Goal: Transaction & Acquisition: Purchase product/service

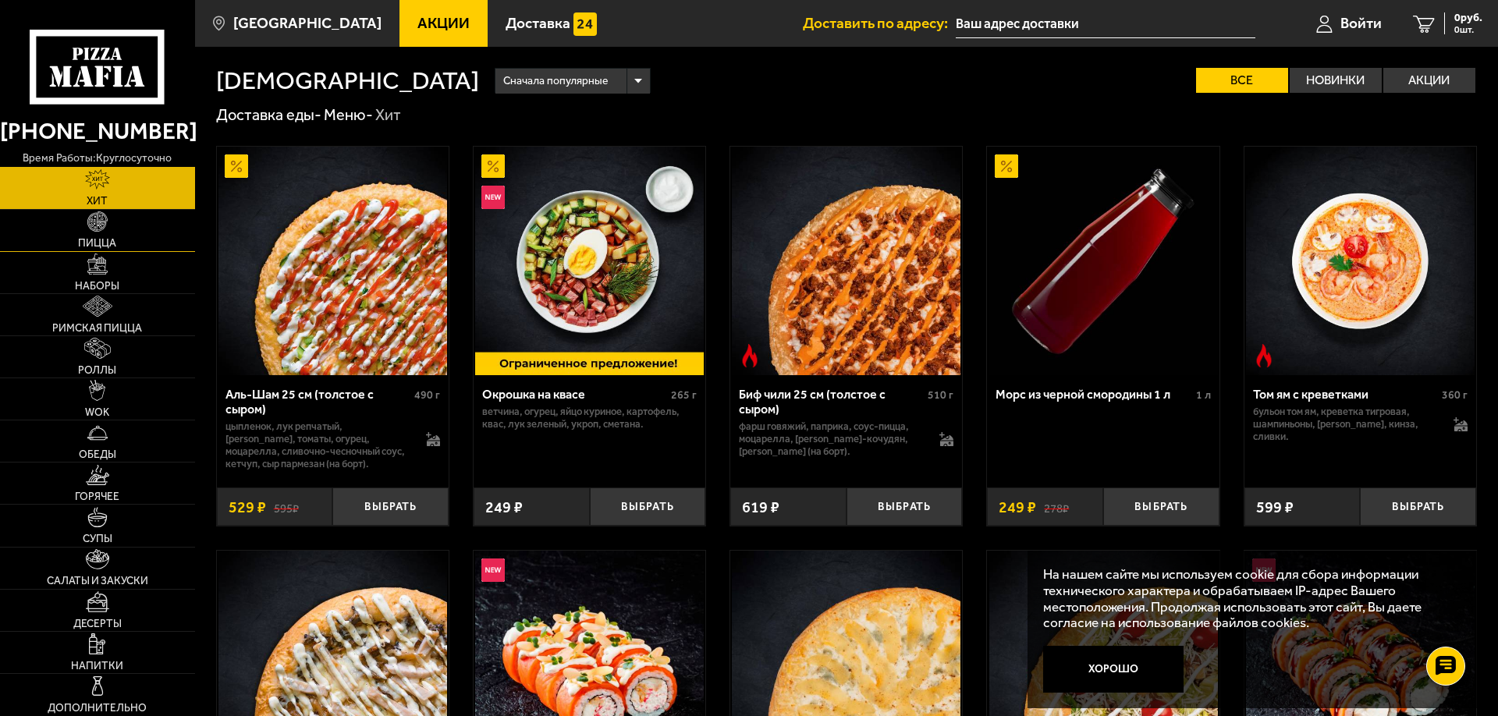
click at [98, 231] on img at bounding box center [97, 221] width 21 height 21
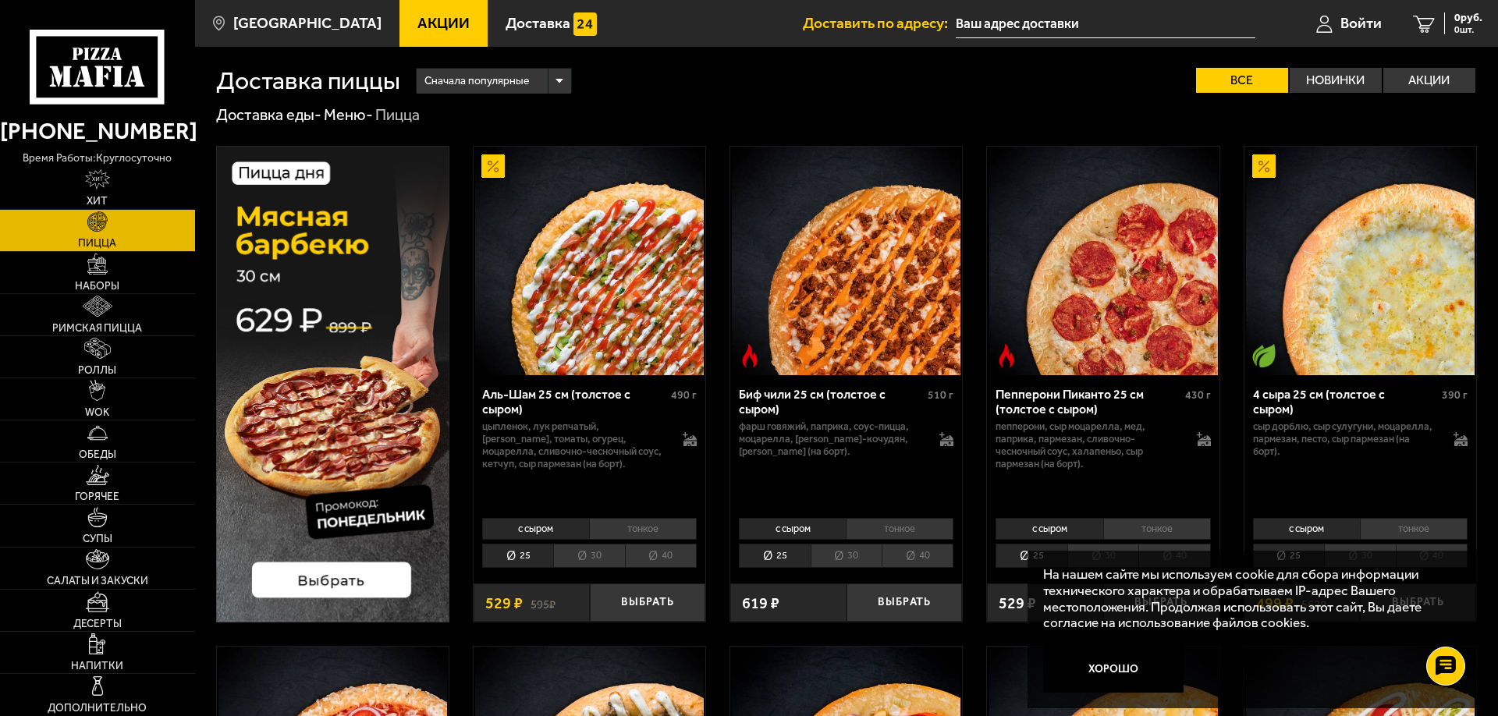
click at [658, 555] on li "40" at bounding box center [661, 556] width 72 height 24
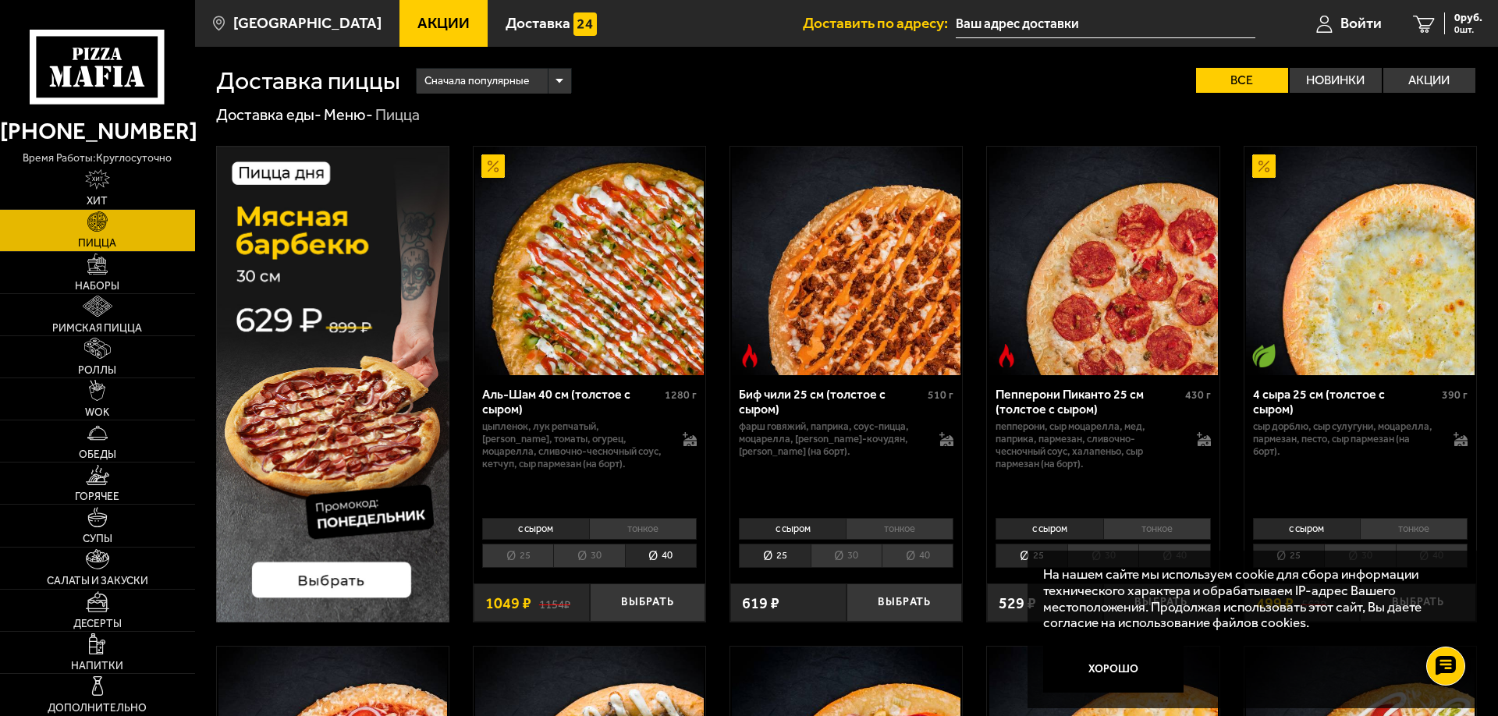
click at [642, 527] on li "тонкое" at bounding box center [643, 529] width 108 height 22
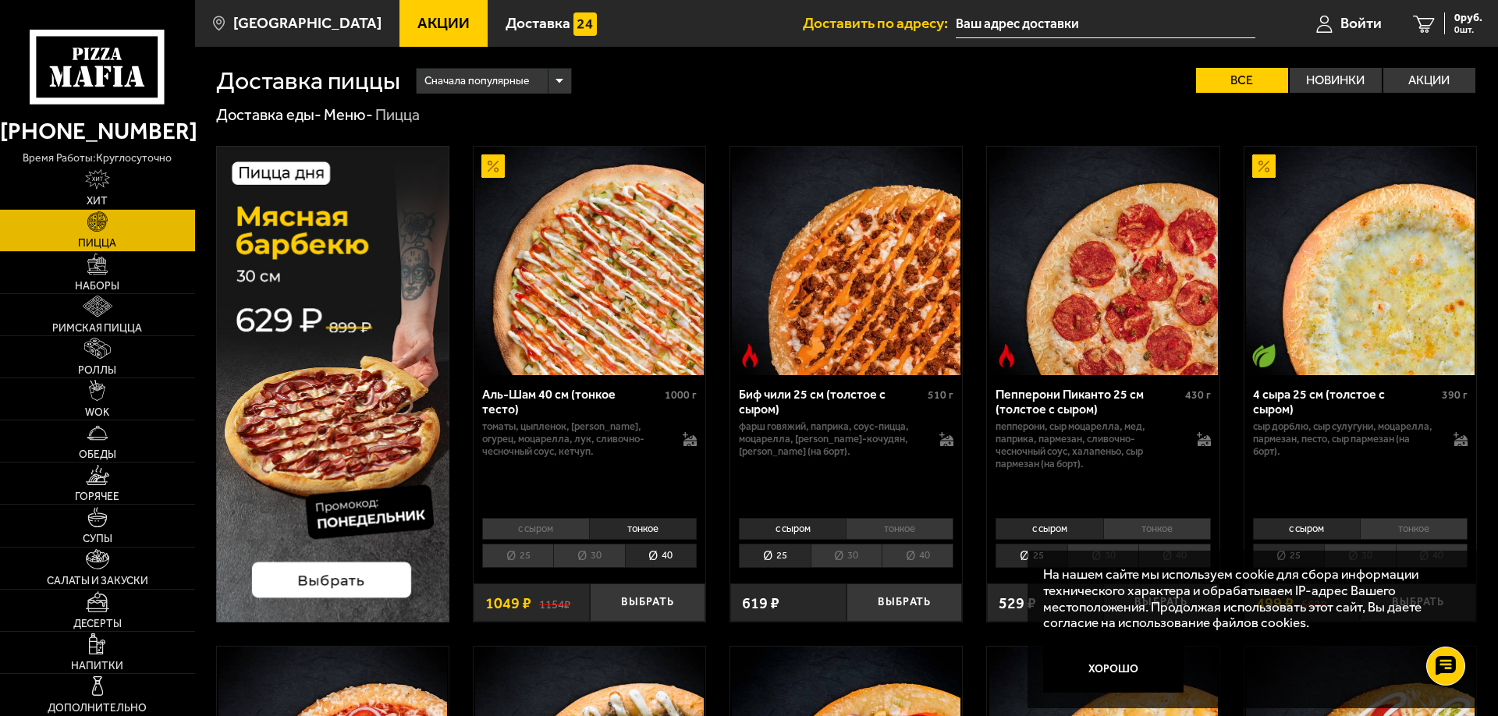
click at [528, 538] on li "с сыром" at bounding box center [535, 529] width 107 height 22
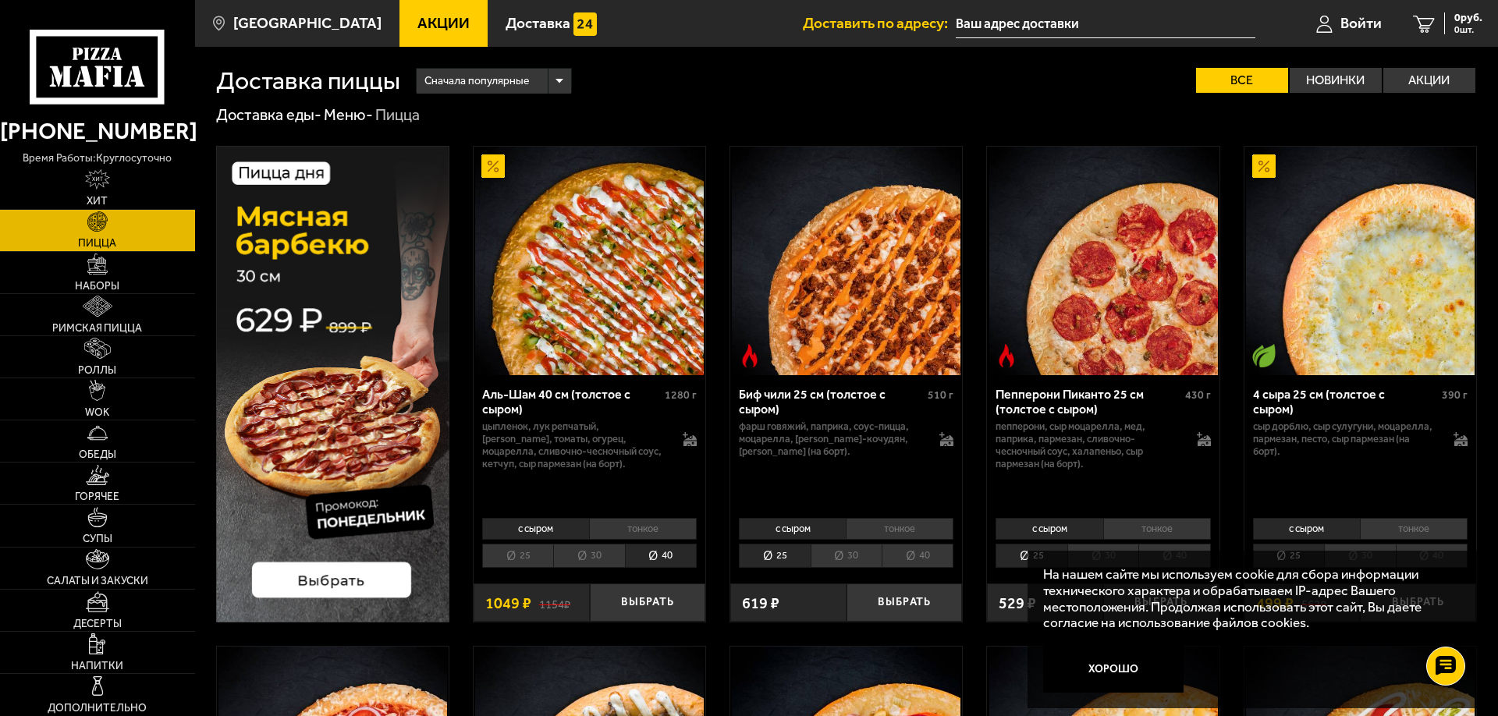
click at [892, 530] on li "тонкое" at bounding box center [900, 529] width 108 height 22
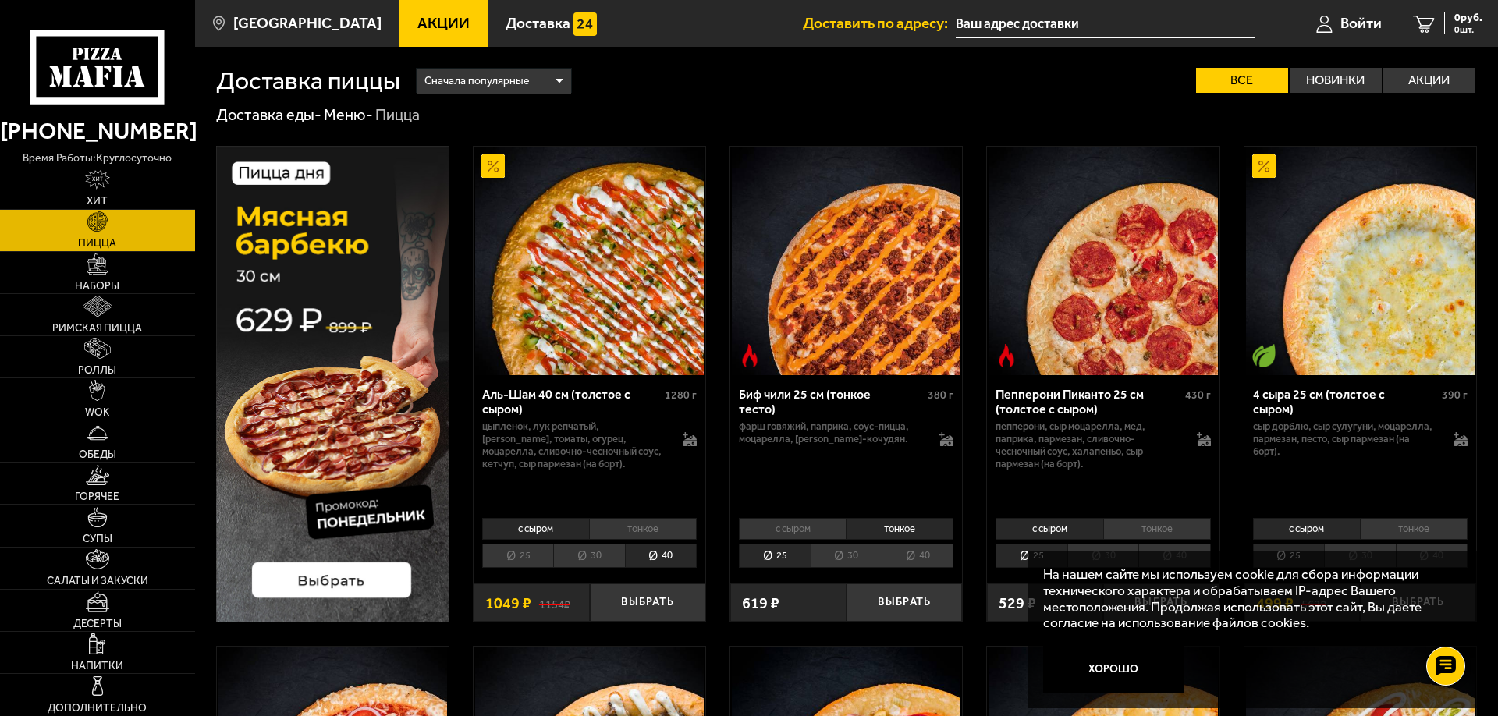
click at [911, 558] on li "40" at bounding box center [918, 556] width 72 height 24
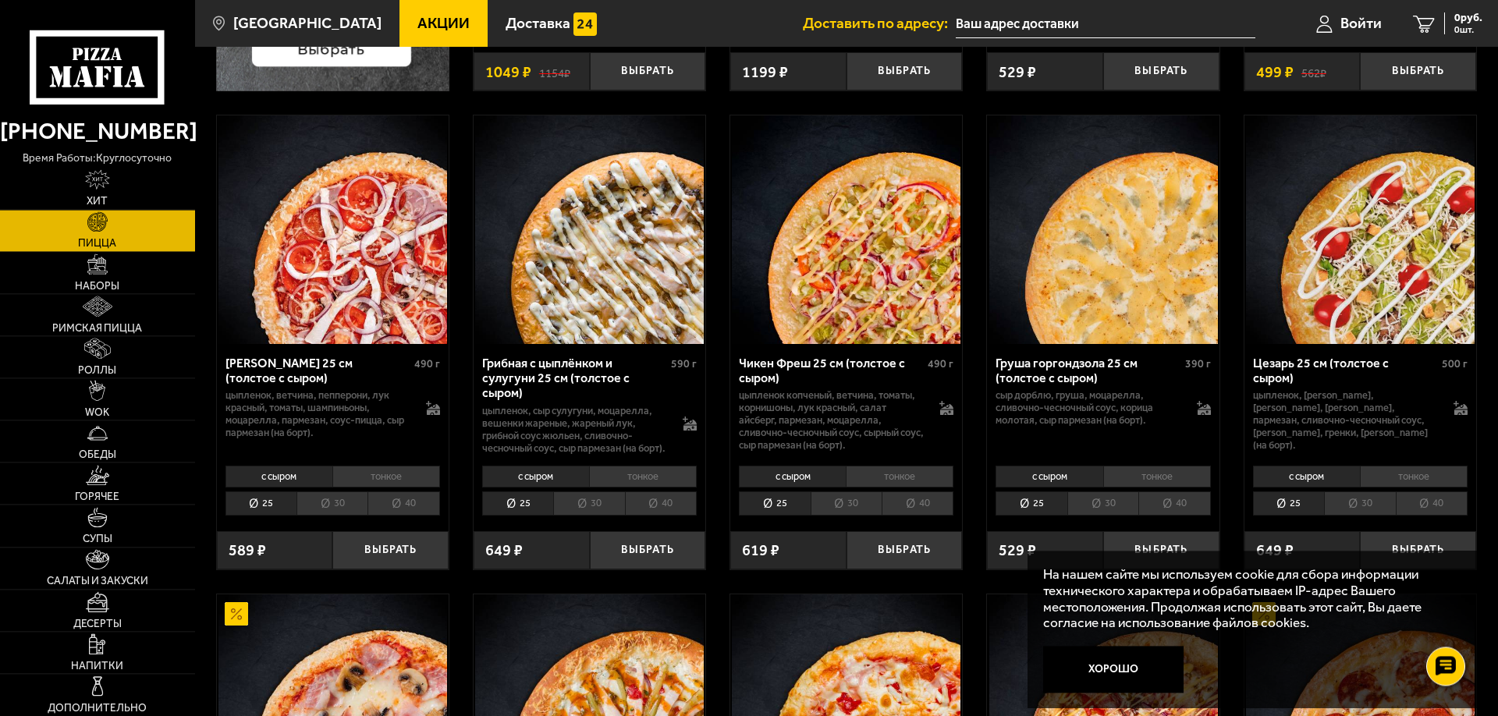
scroll to position [534, 0]
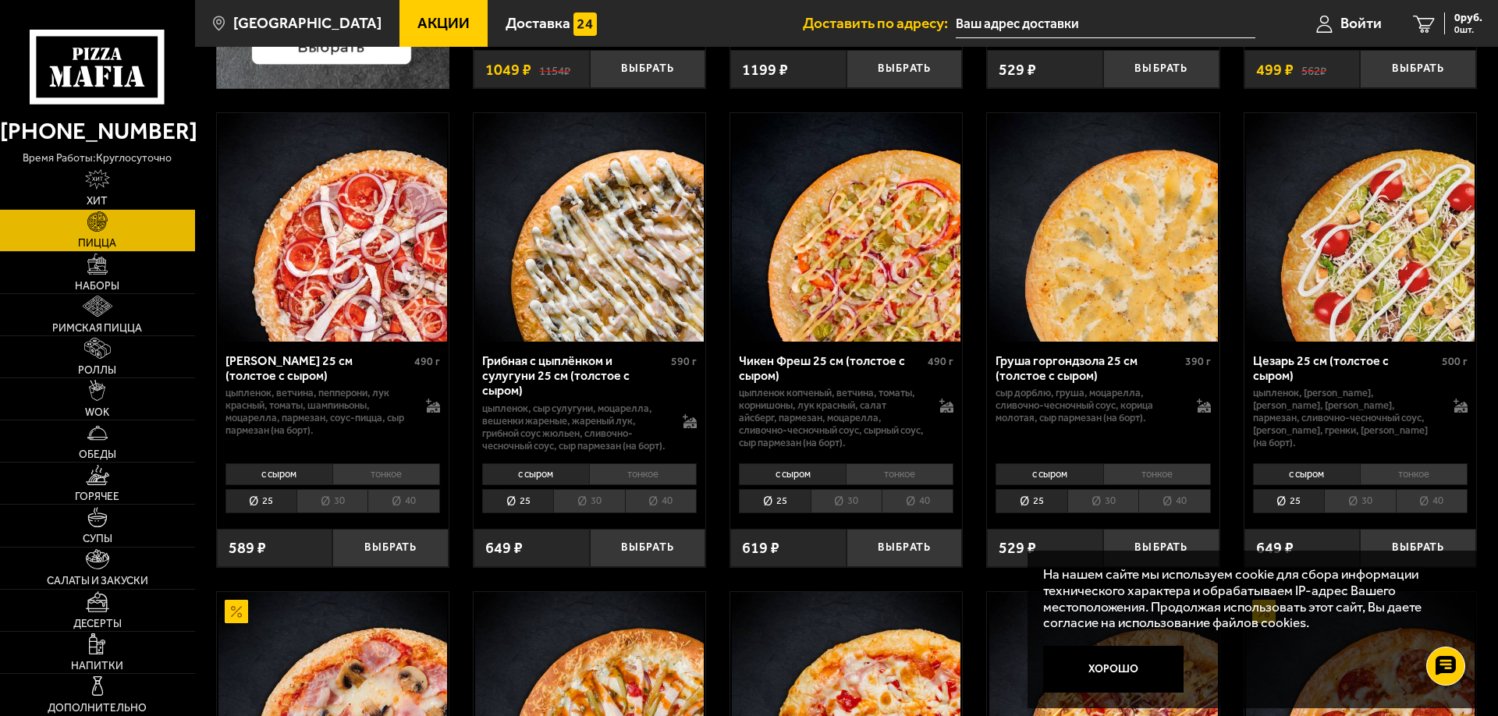
click at [912, 513] on li "40" at bounding box center [918, 501] width 72 height 24
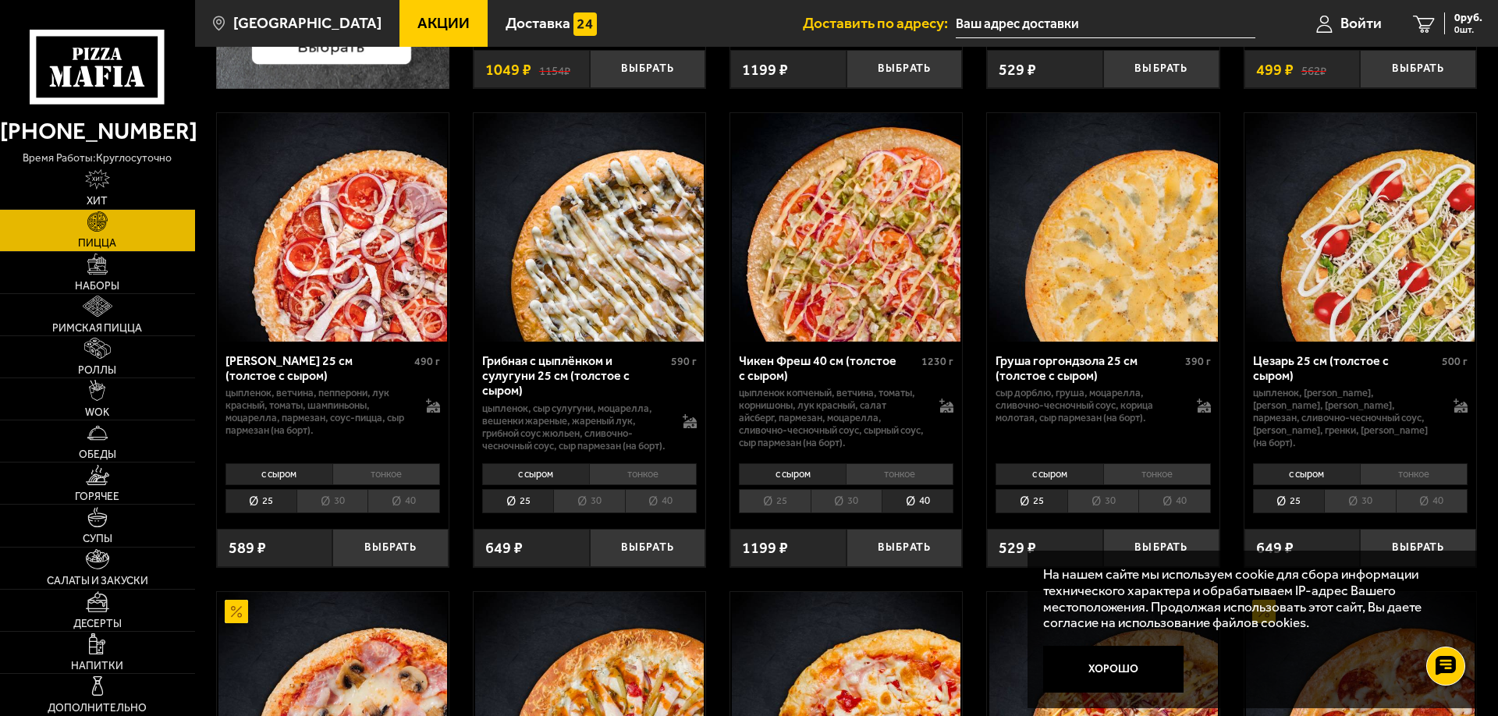
click at [890, 485] on li "тонкое" at bounding box center [900, 474] width 108 height 22
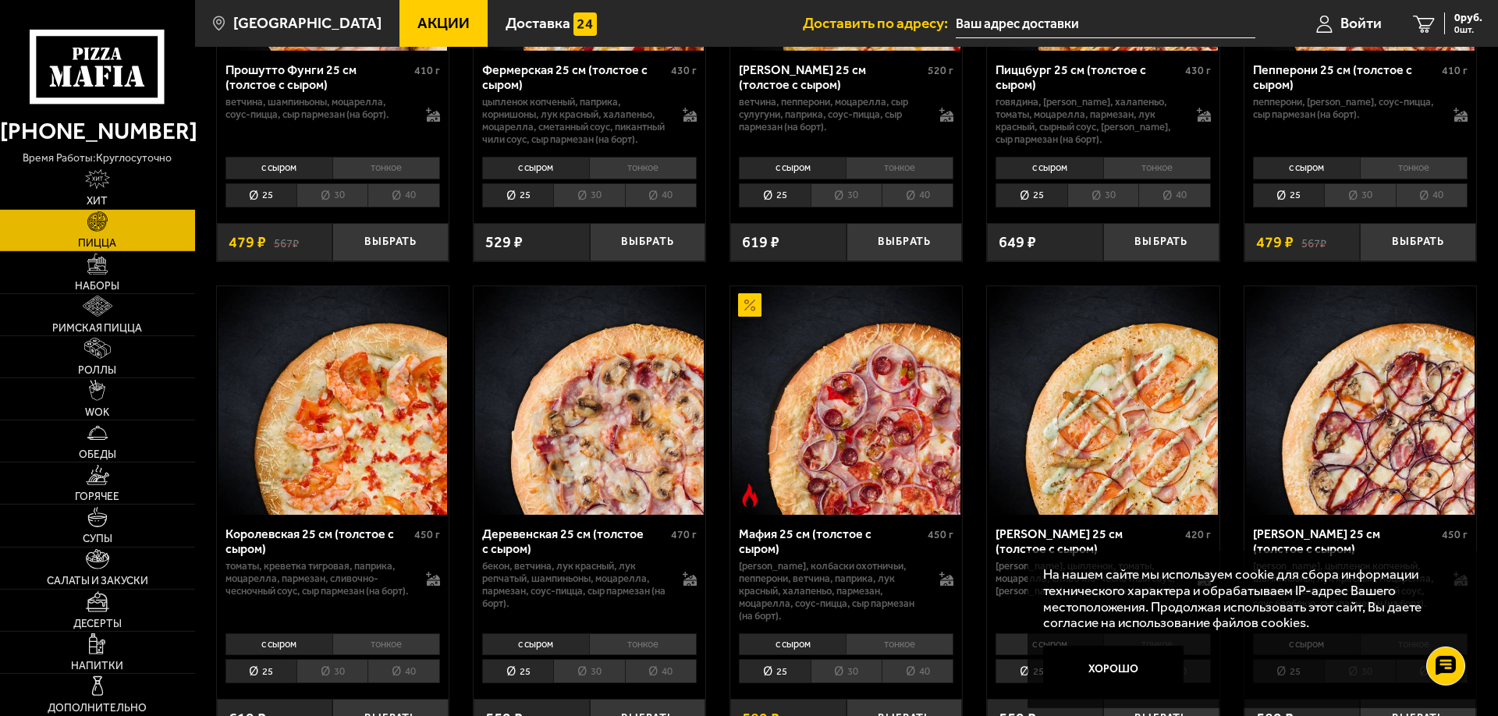
scroll to position [1334, 0]
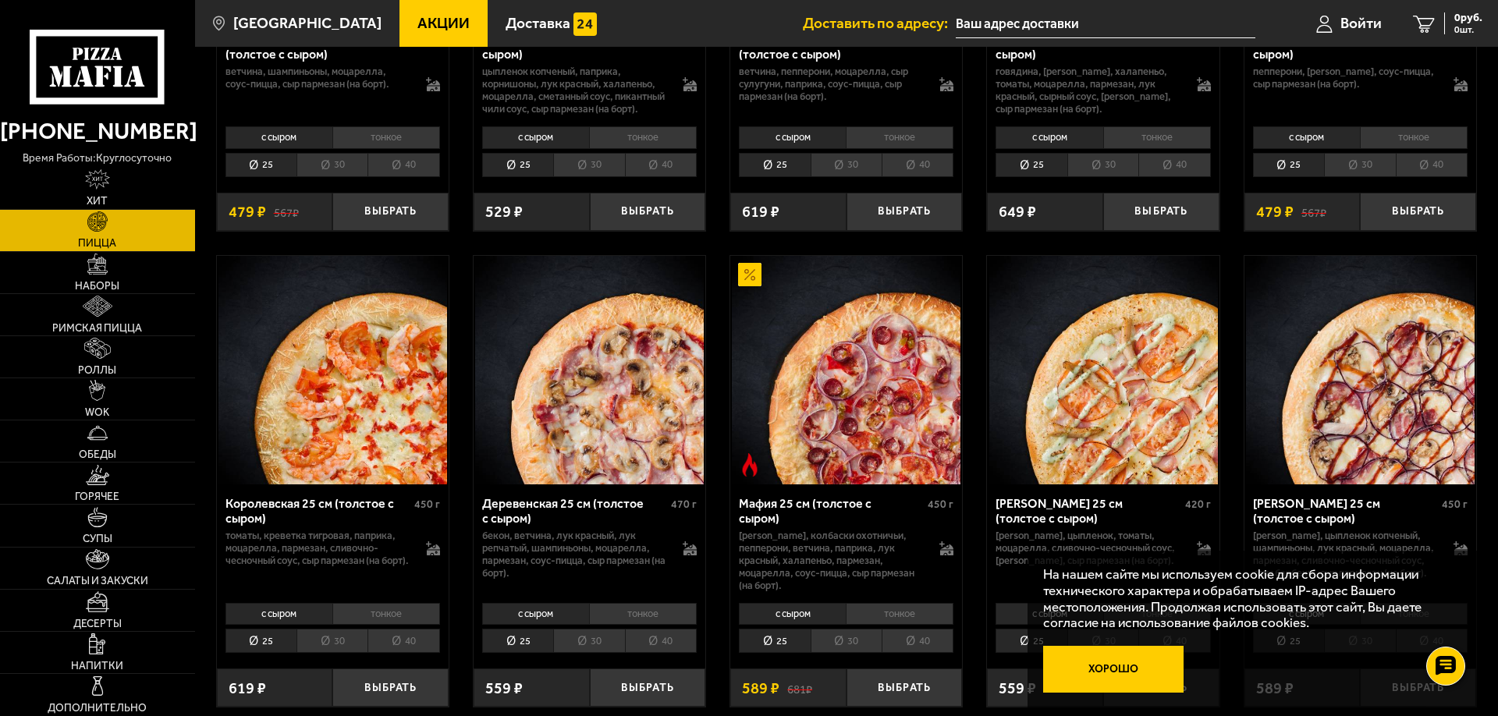
click at [1116, 670] on button "Хорошо" at bounding box center [1113, 669] width 140 height 47
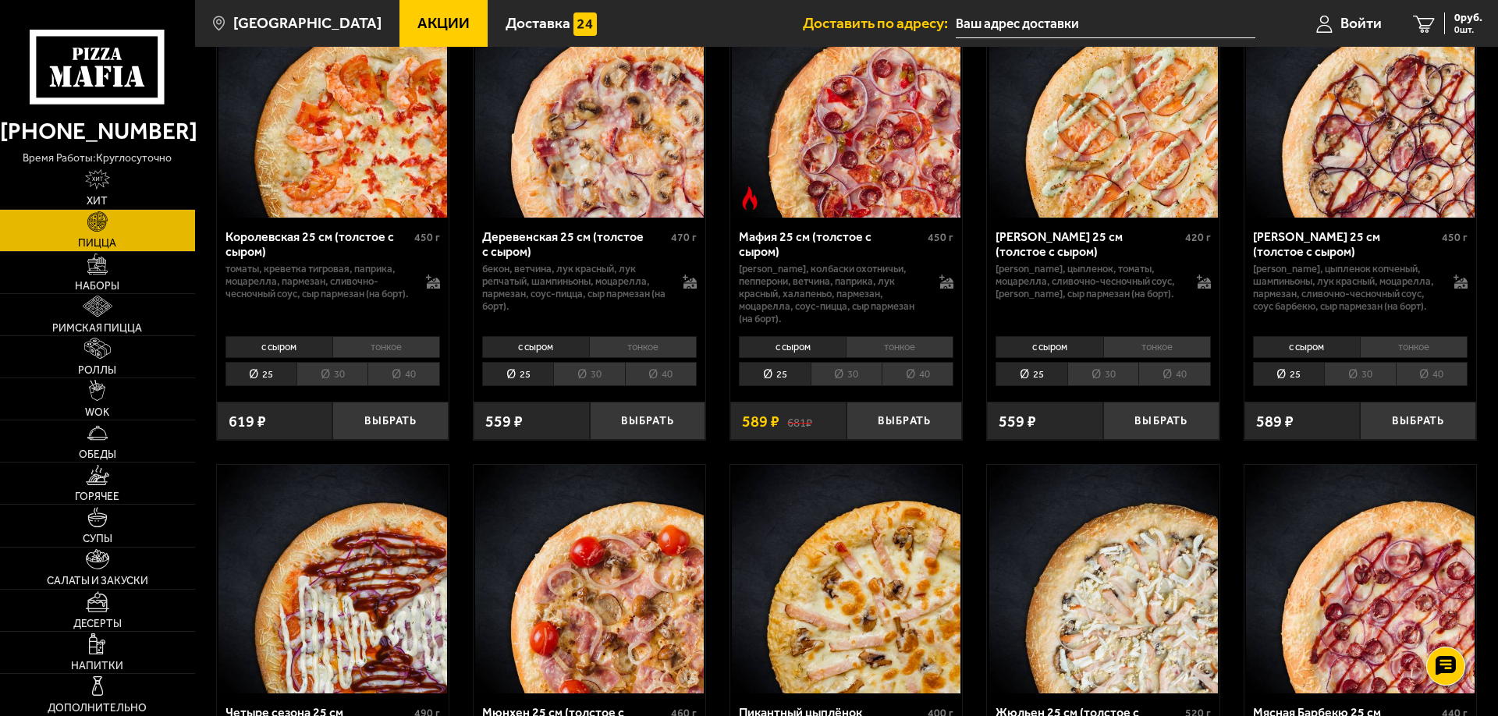
scroll to position [1245, 0]
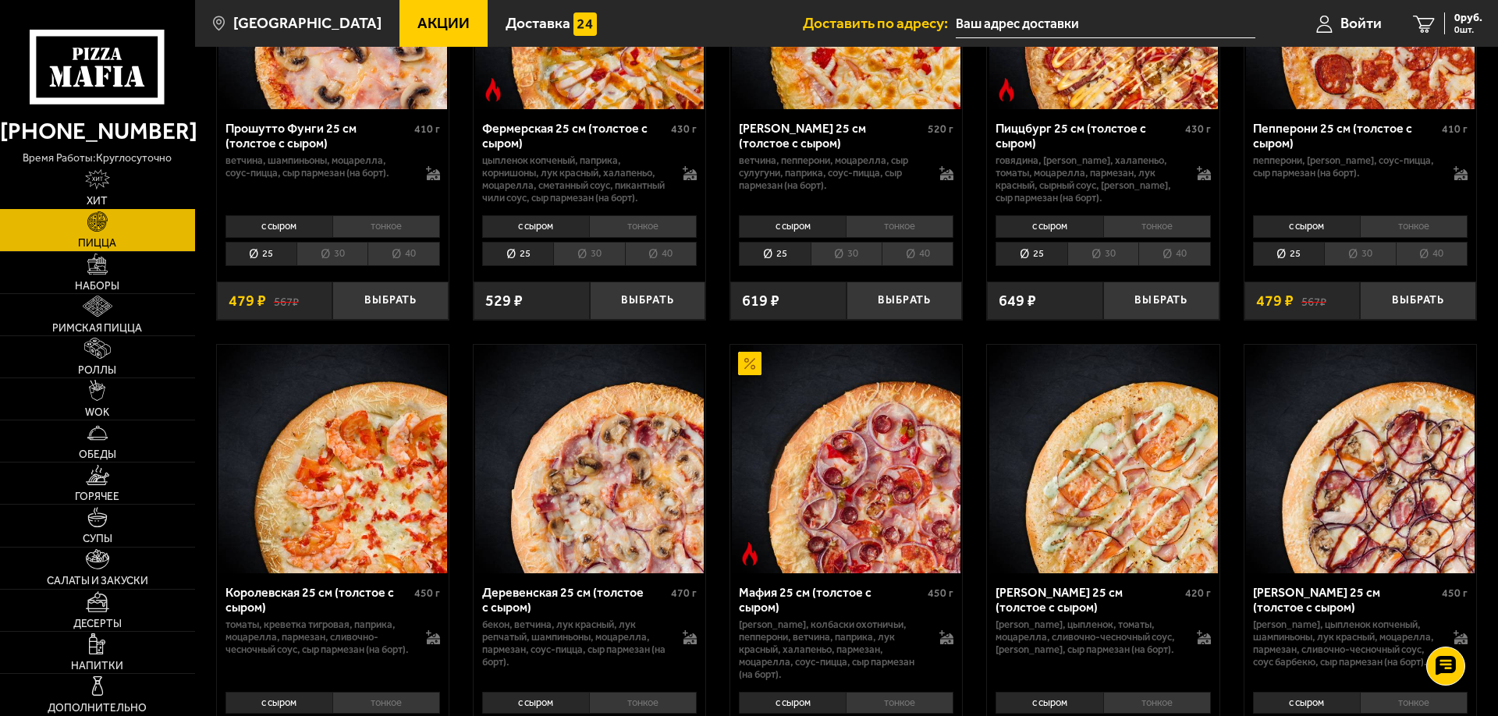
click at [97, 183] on img at bounding box center [97, 179] width 25 height 21
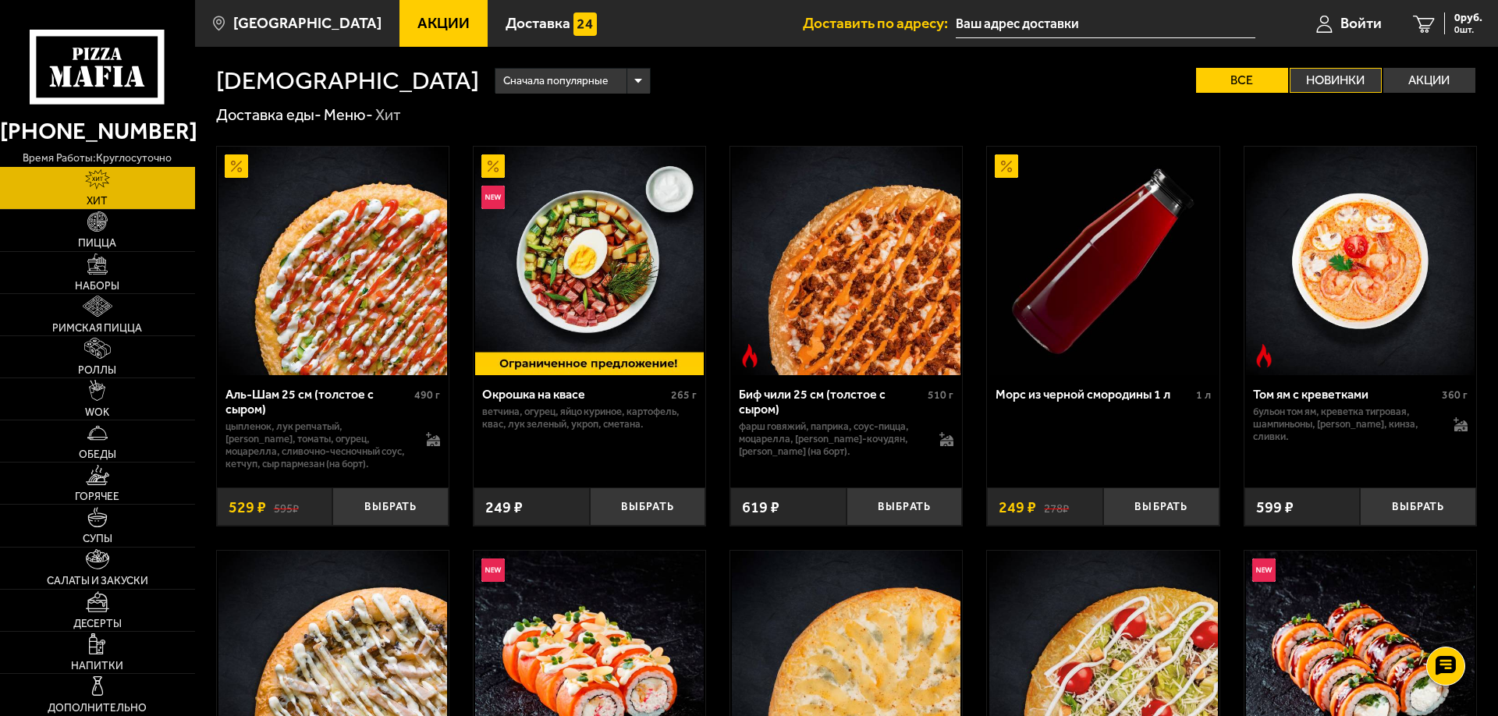
click at [1336, 81] on label "Новинки" at bounding box center [1336, 80] width 92 height 25
click at [0, 0] on input "Новинки" at bounding box center [0, 0] width 0 height 0
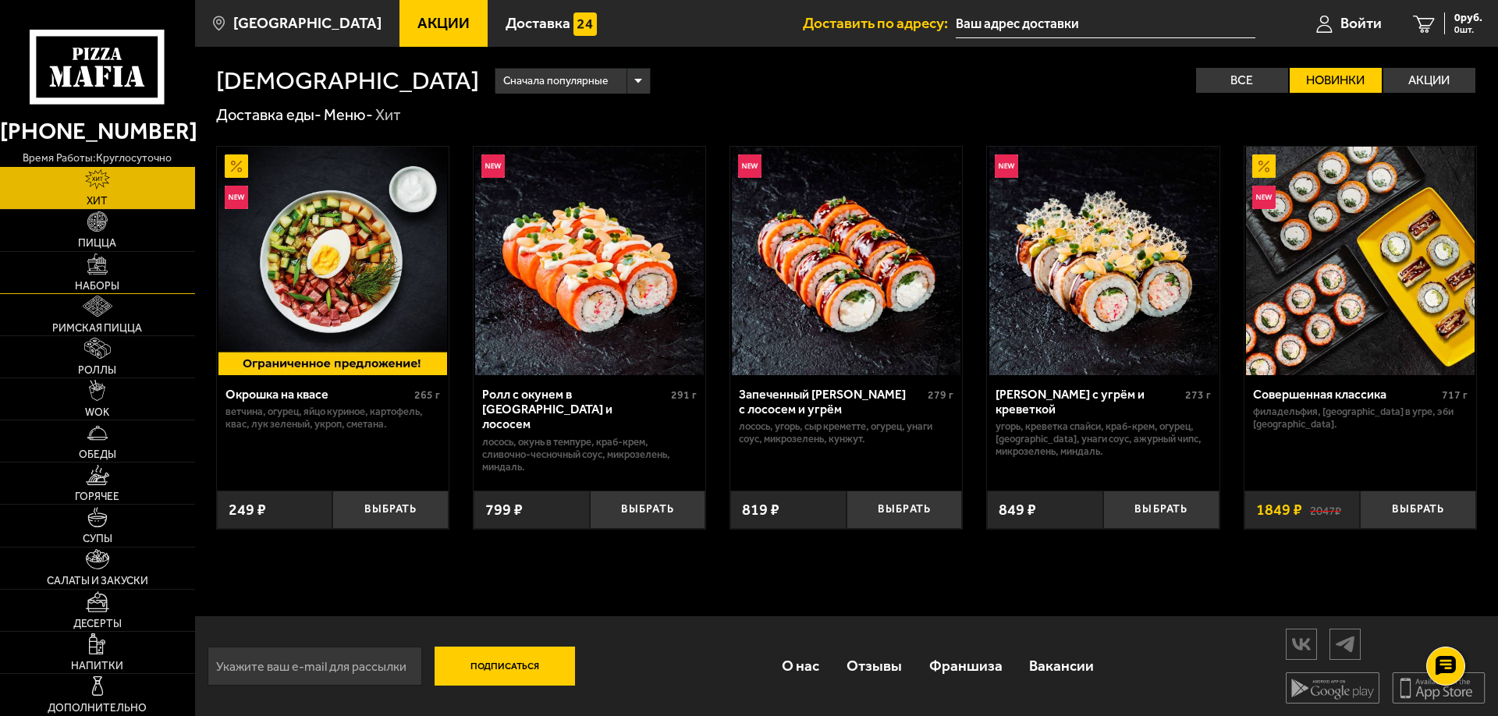
click at [98, 273] on img at bounding box center [97, 264] width 21 height 21
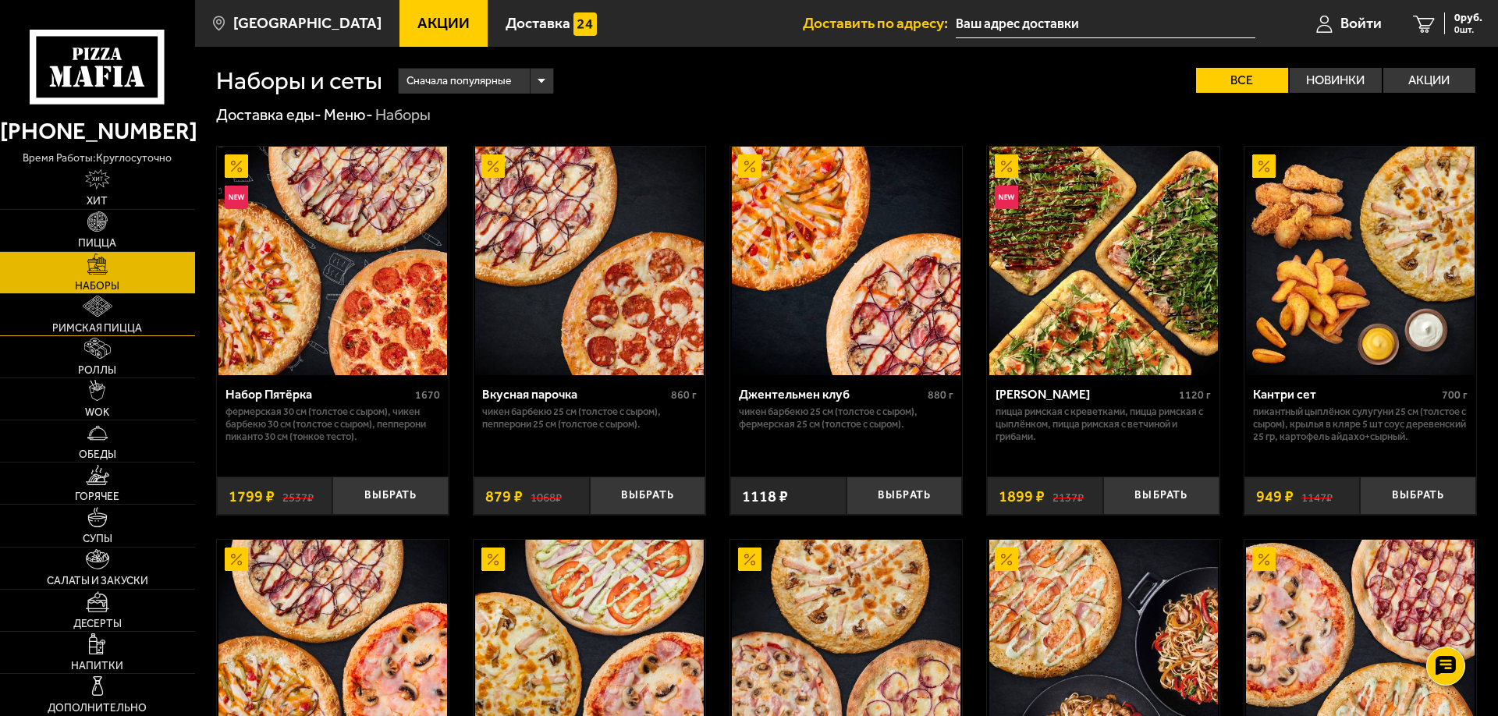
click at [97, 318] on link "Римская пицца" at bounding box center [97, 314] width 195 height 41
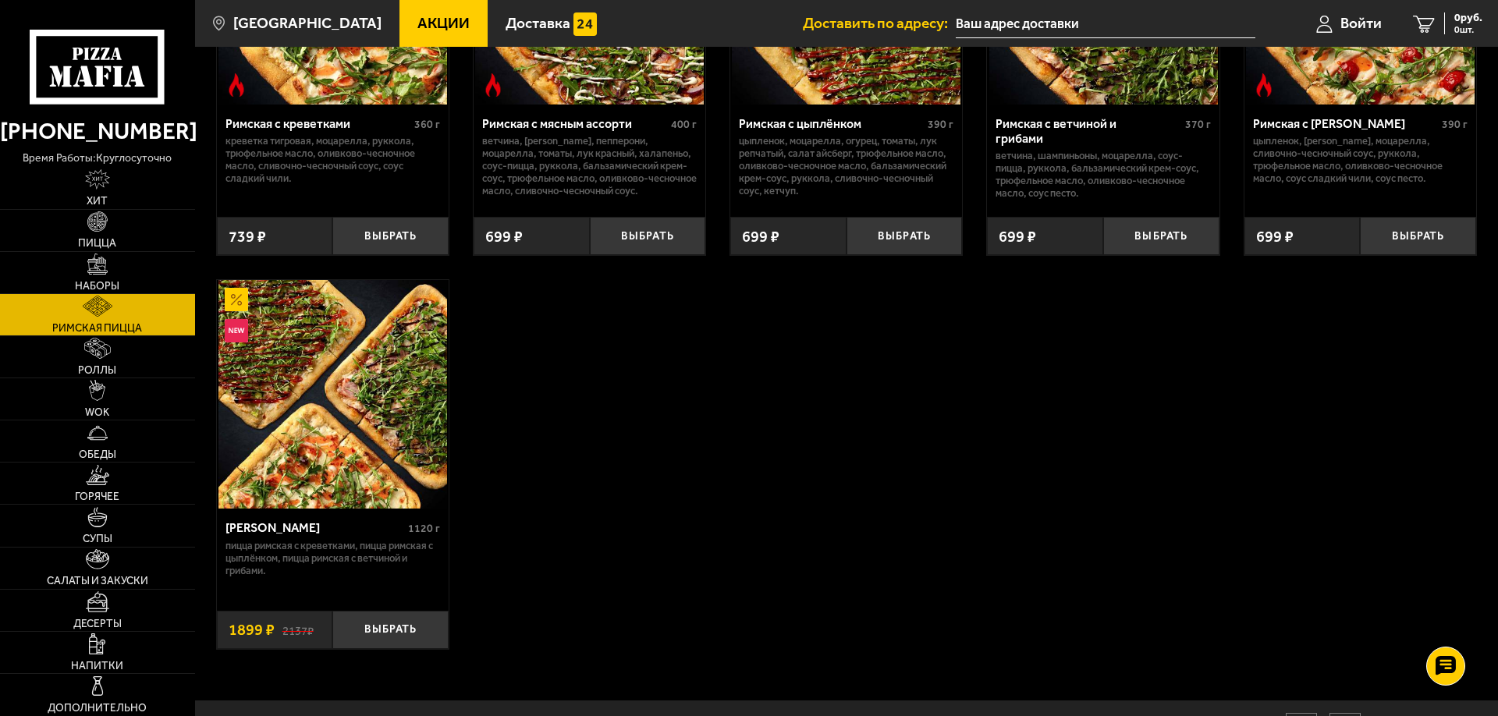
scroll to position [265, 0]
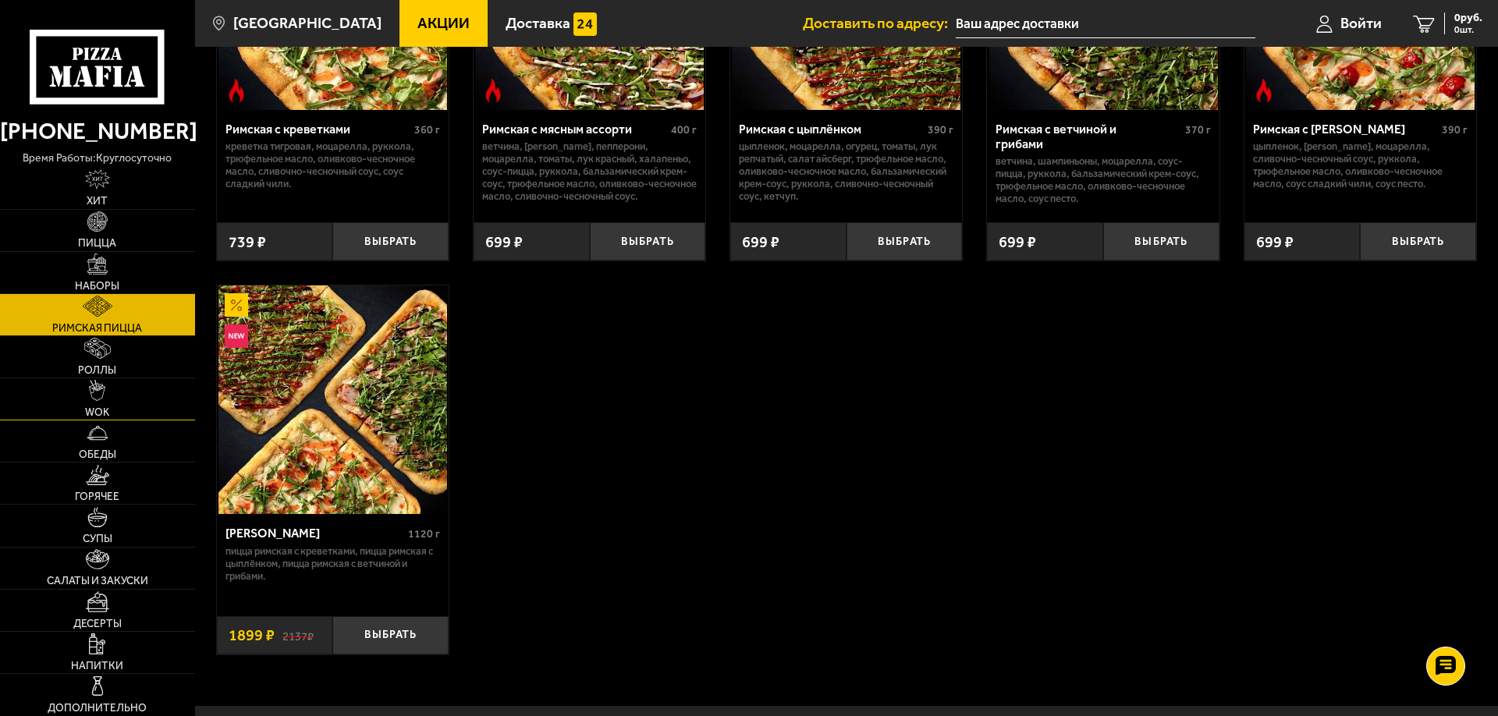
click at [108, 400] on link "WOK" at bounding box center [97, 398] width 195 height 41
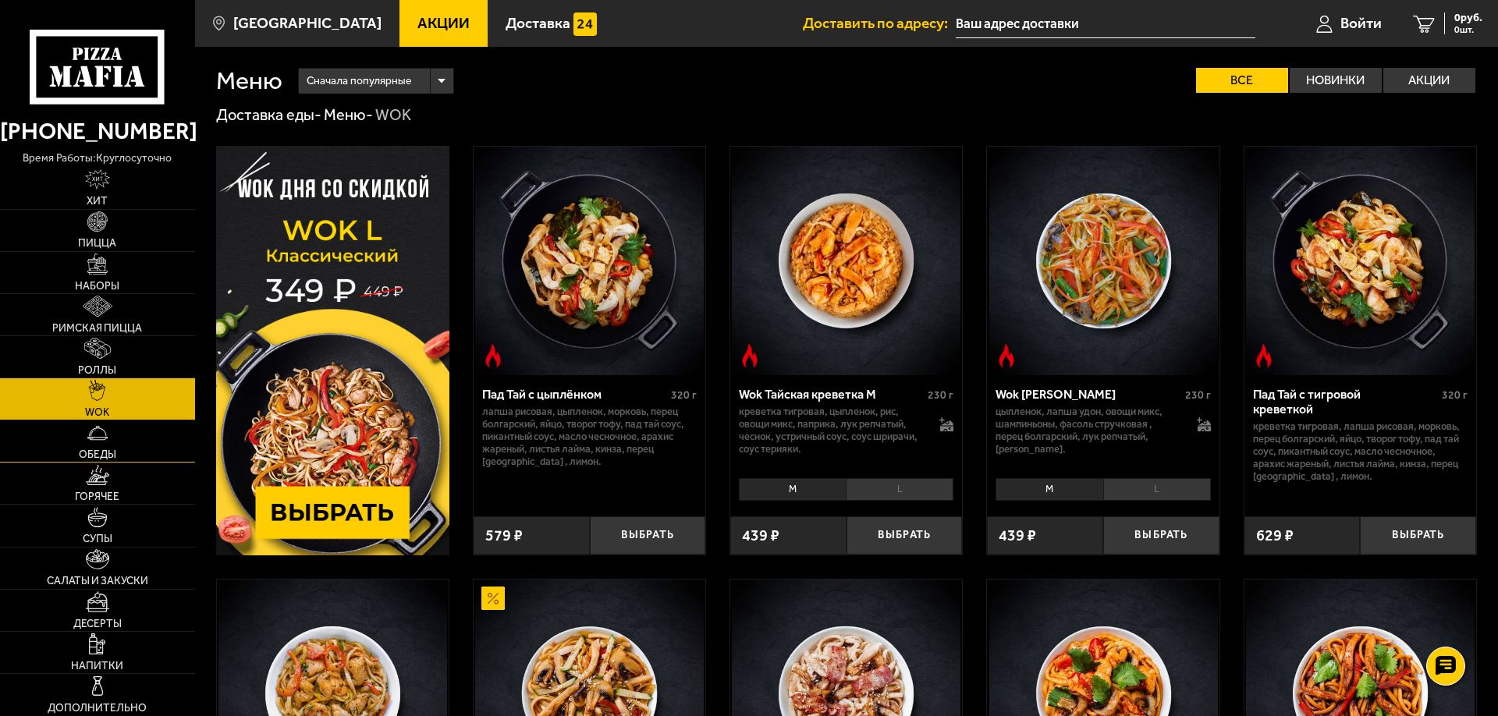
click at [105, 447] on link "Обеды" at bounding box center [97, 441] width 195 height 41
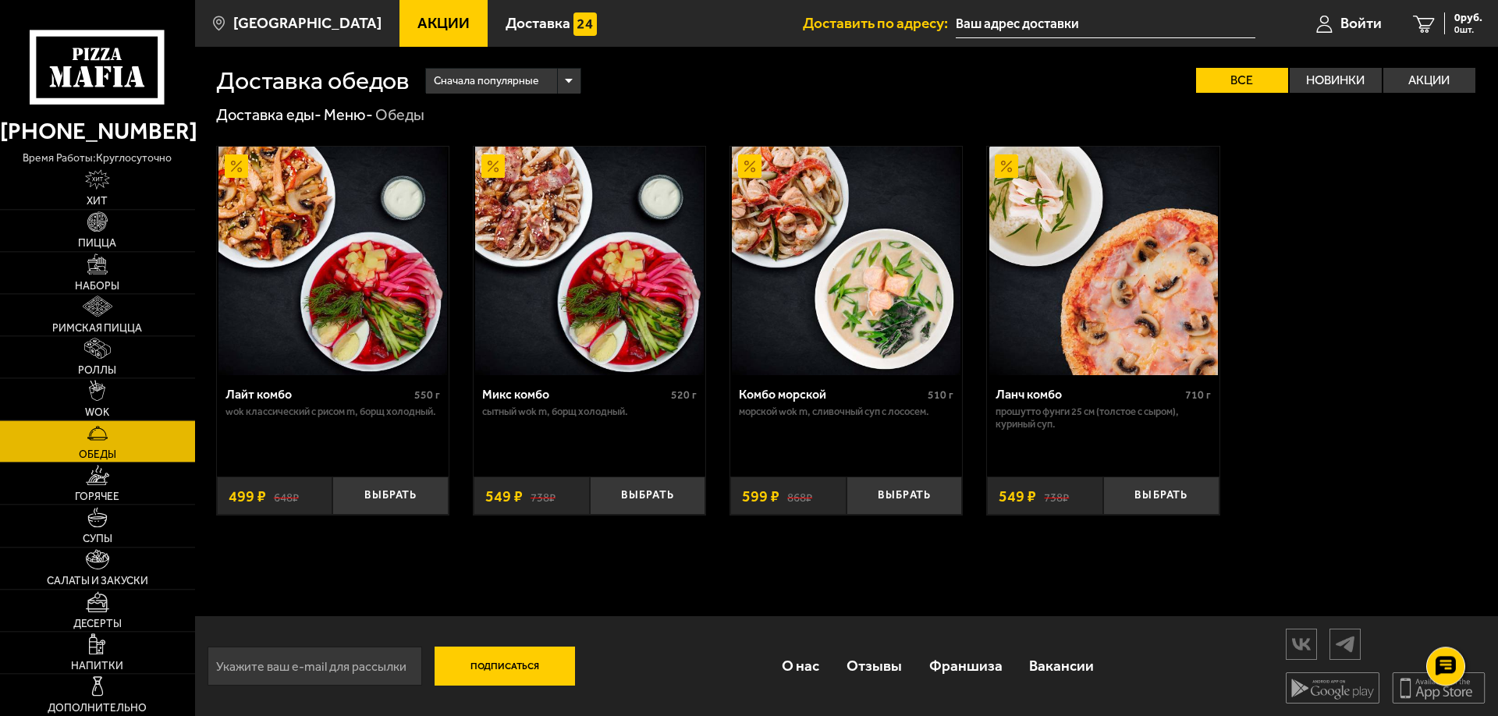
scroll to position [1, 0]
click at [98, 492] on span "Горячее" at bounding box center [97, 497] width 44 height 11
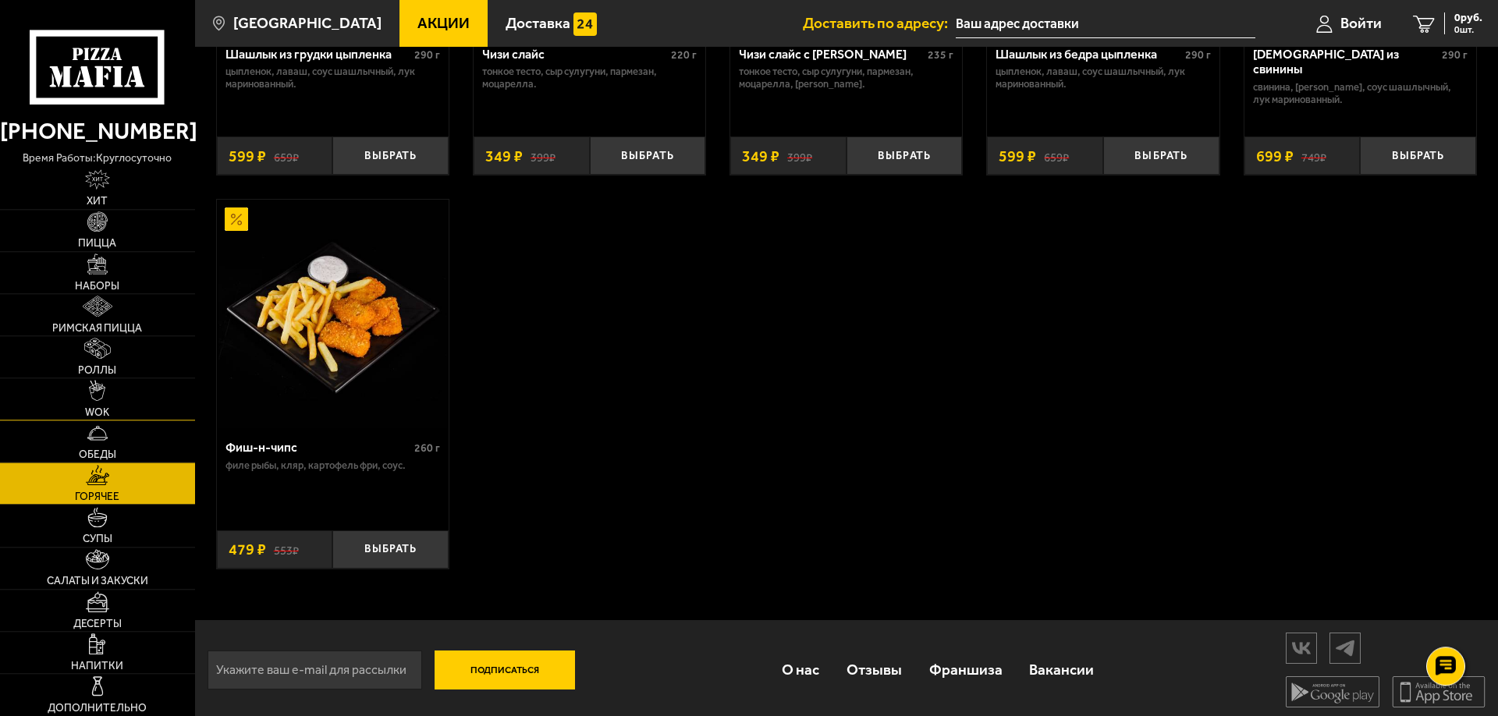
scroll to position [1228, 0]
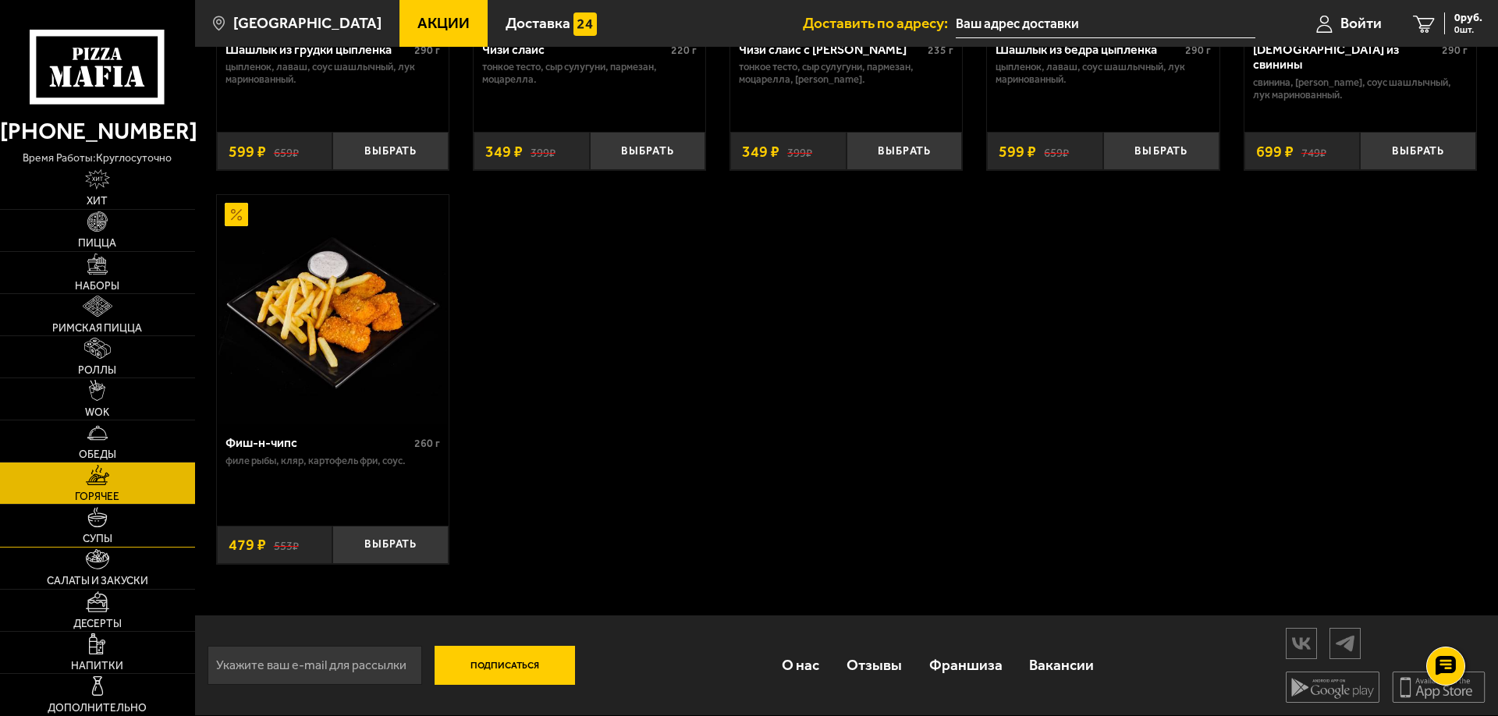
click at [101, 526] on img at bounding box center [97, 517] width 21 height 21
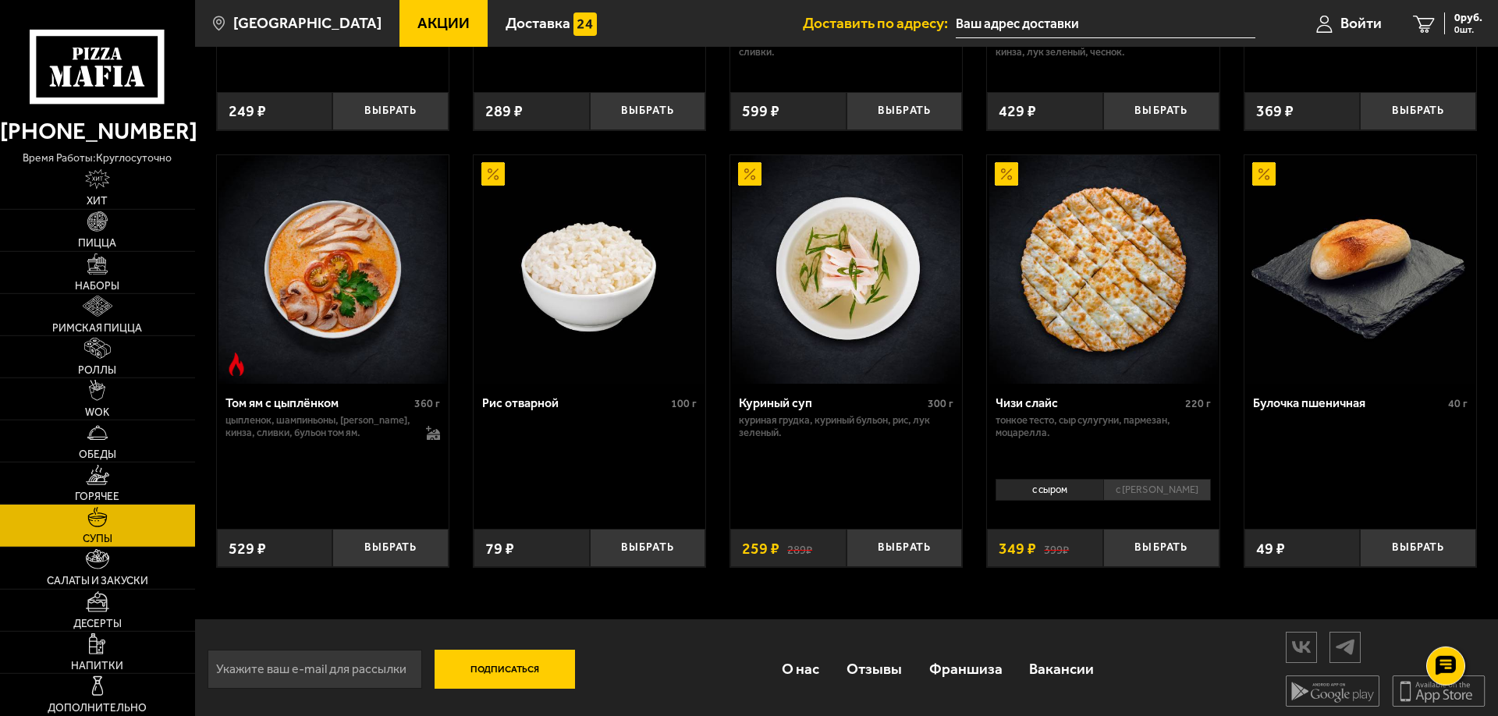
scroll to position [569, 0]
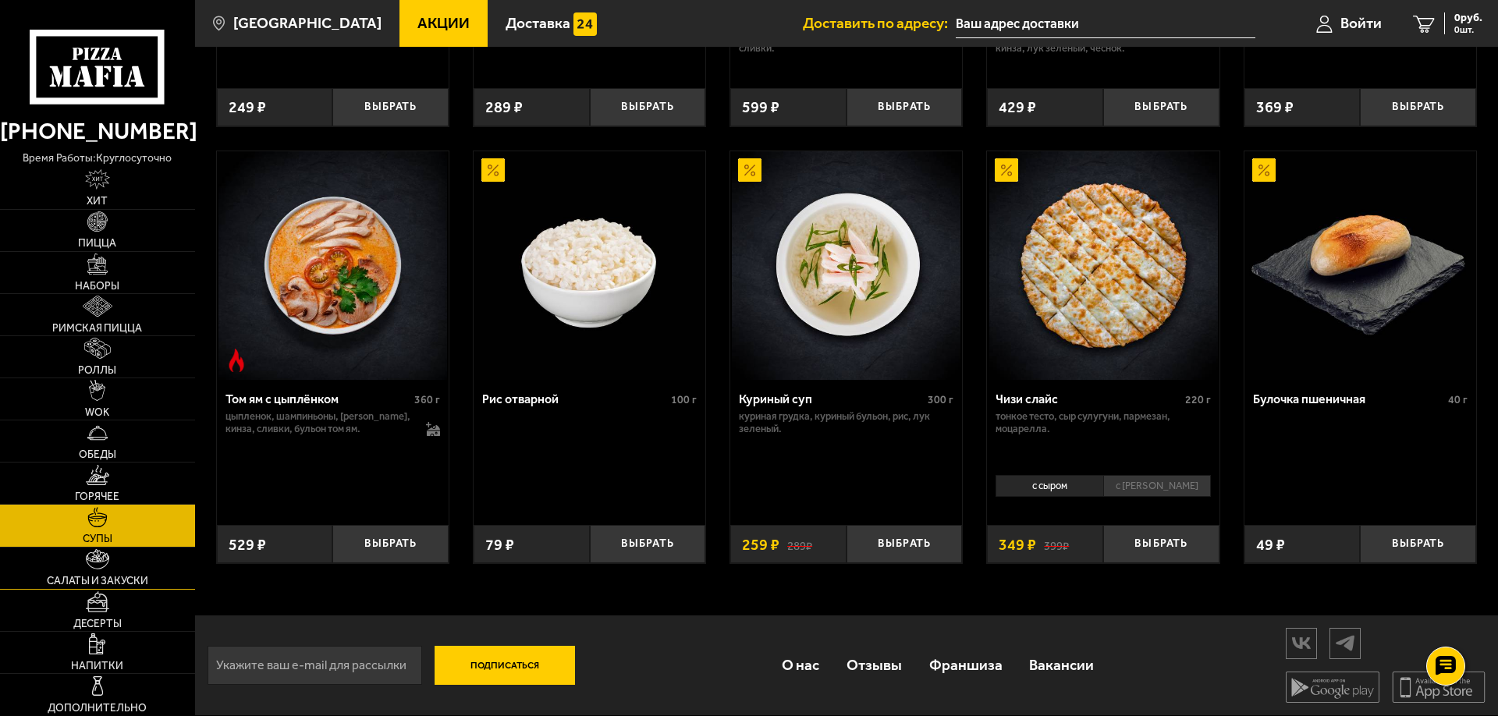
click at [105, 571] on link "Салаты и закуски" at bounding box center [97, 568] width 195 height 41
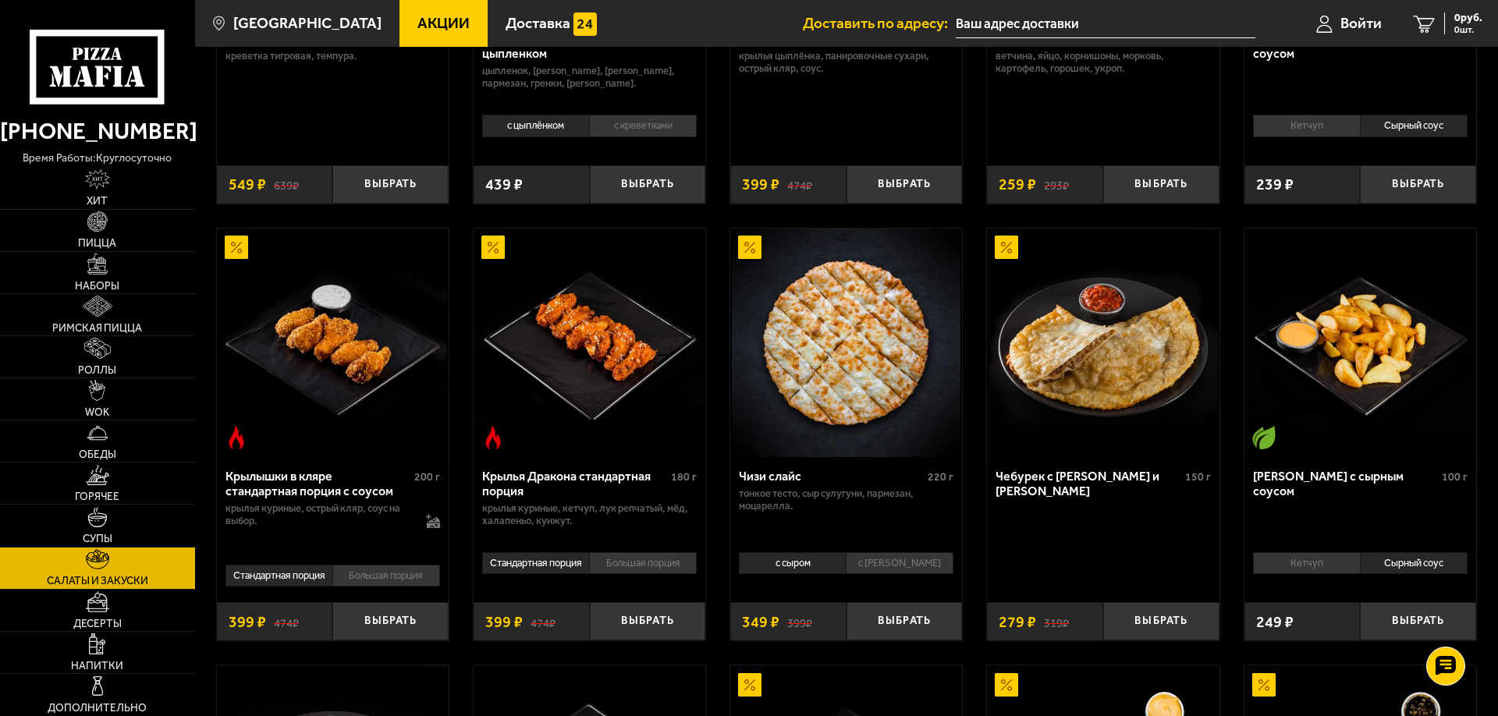
scroll to position [445, 0]
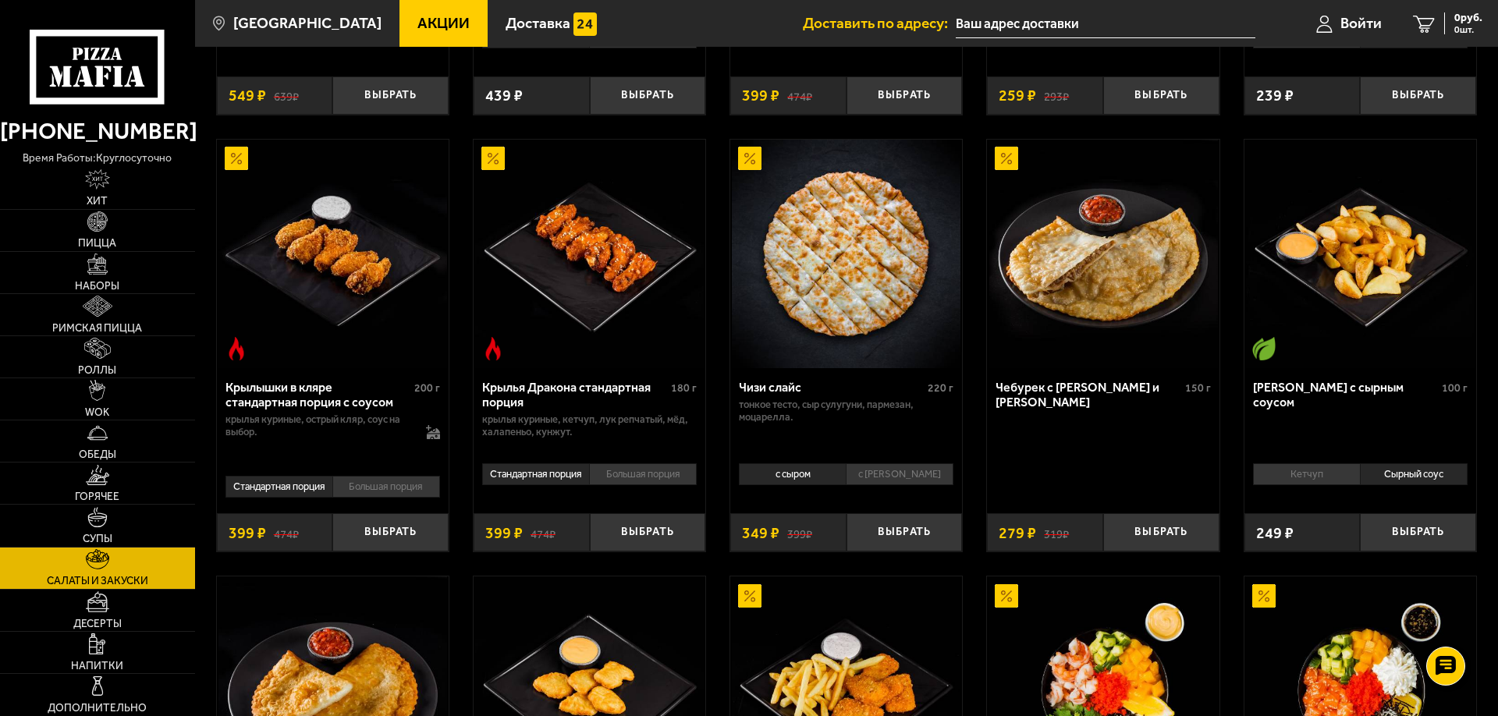
click at [894, 479] on li "с [PERSON_NAME]" at bounding box center [900, 474] width 108 height 22
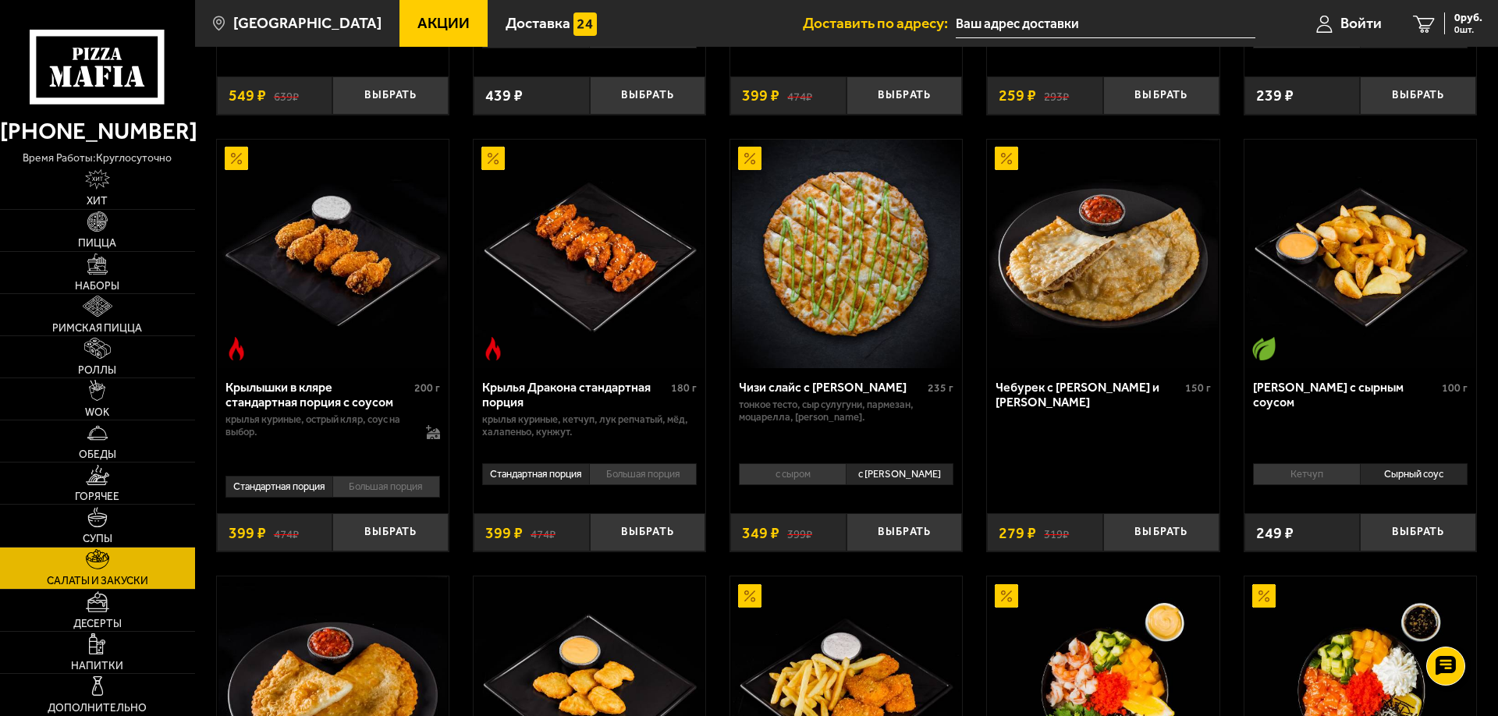
click at [804, 482] on li "с сыром" at bounding box center [792, 474] width 107 height 22
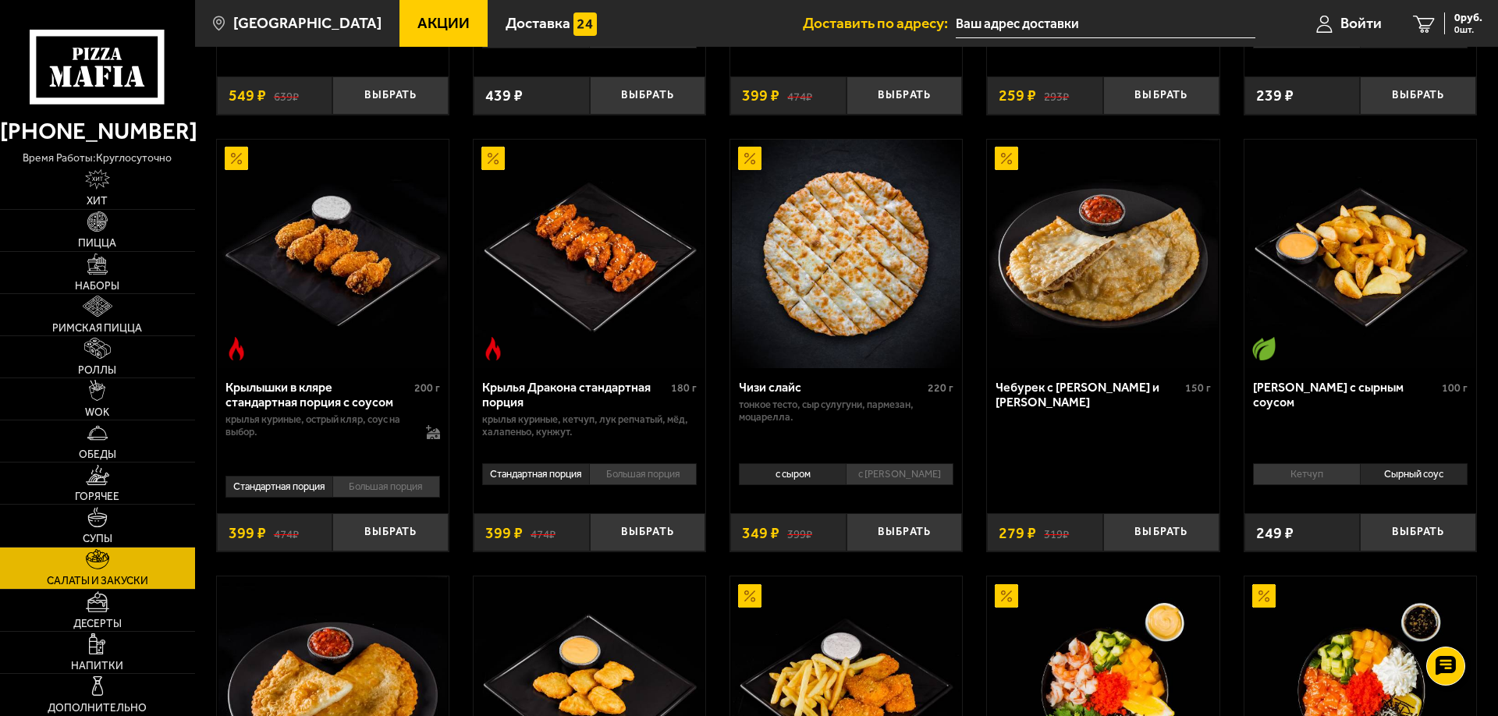
click at [902, 479] on li "с [PERSON_NAME]" at bounding box center [900, 474] width 108 height 22
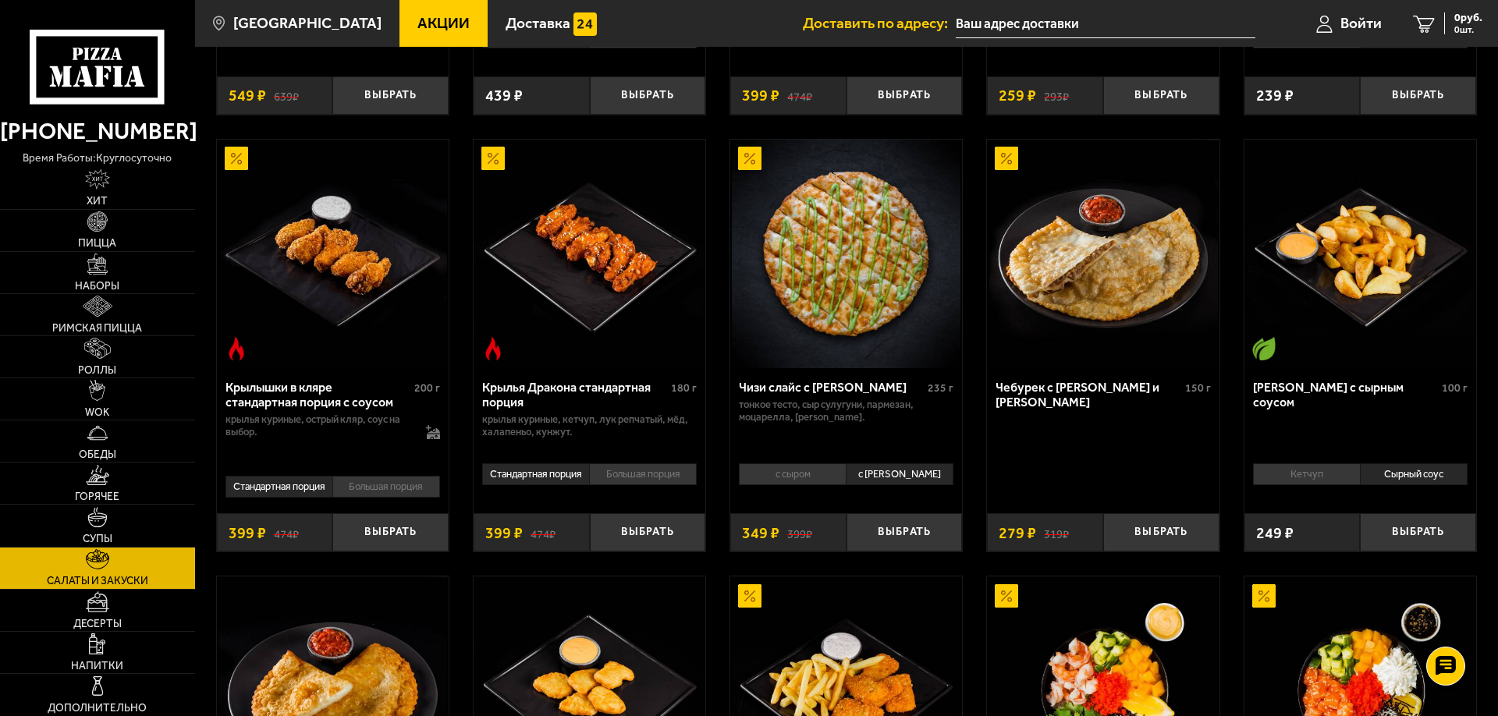
click at [797, 483] on li "с сыром" at bounding box center [792, 474] width 107 height 22
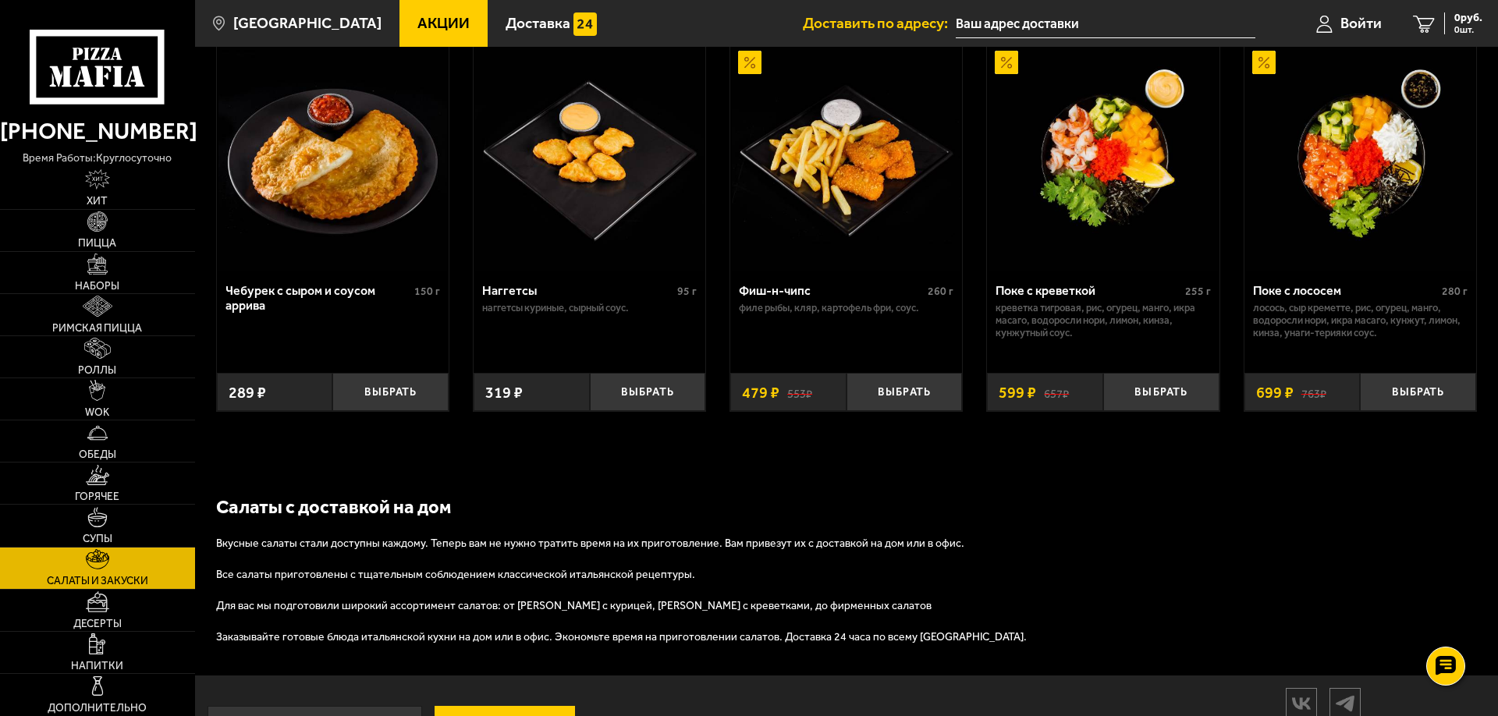
scroll to position [1040, 0]
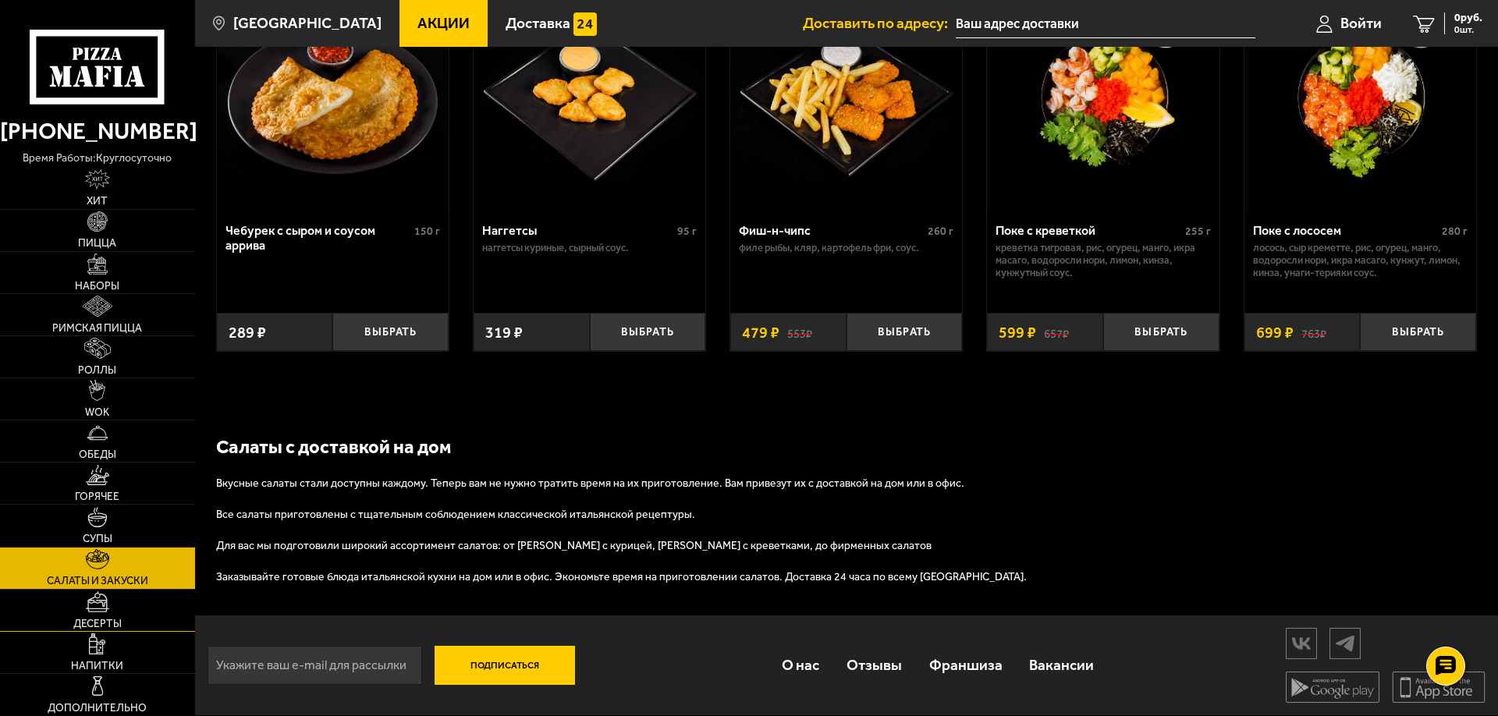
click at [100, 615] on link "Десерты" at bounding box center [97, 610] width 195 height 41
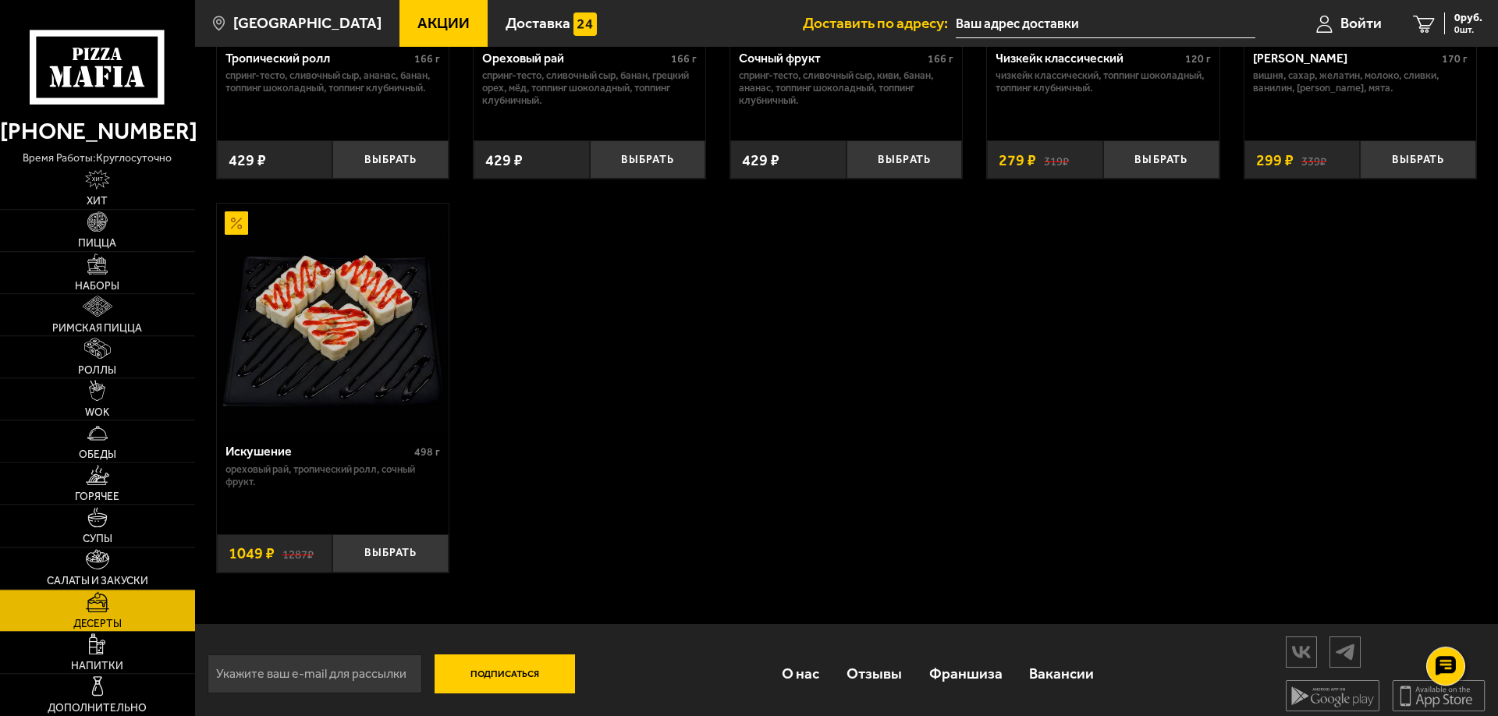
scroll to position [739, 0]
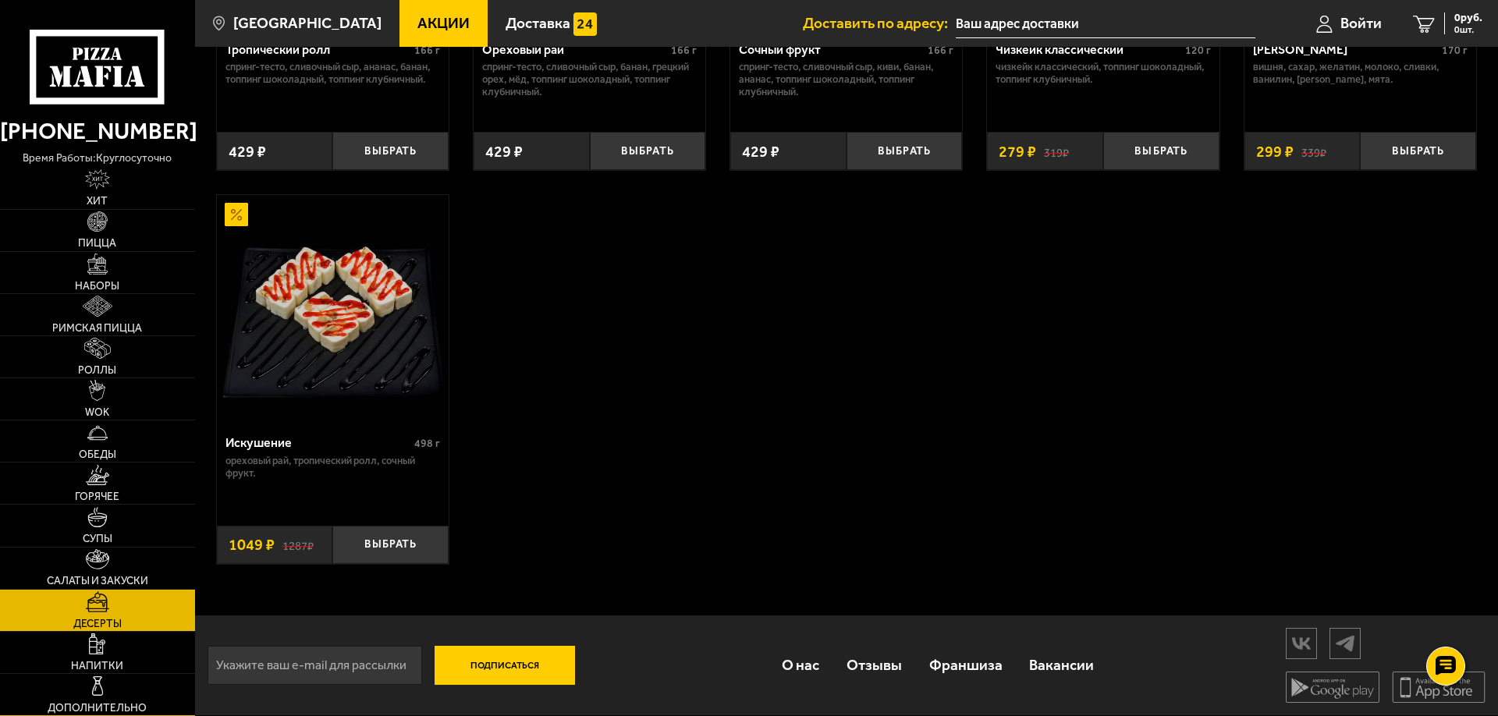
click at [95, 691] on img at bounding box center [97, 686] width 21 height 21
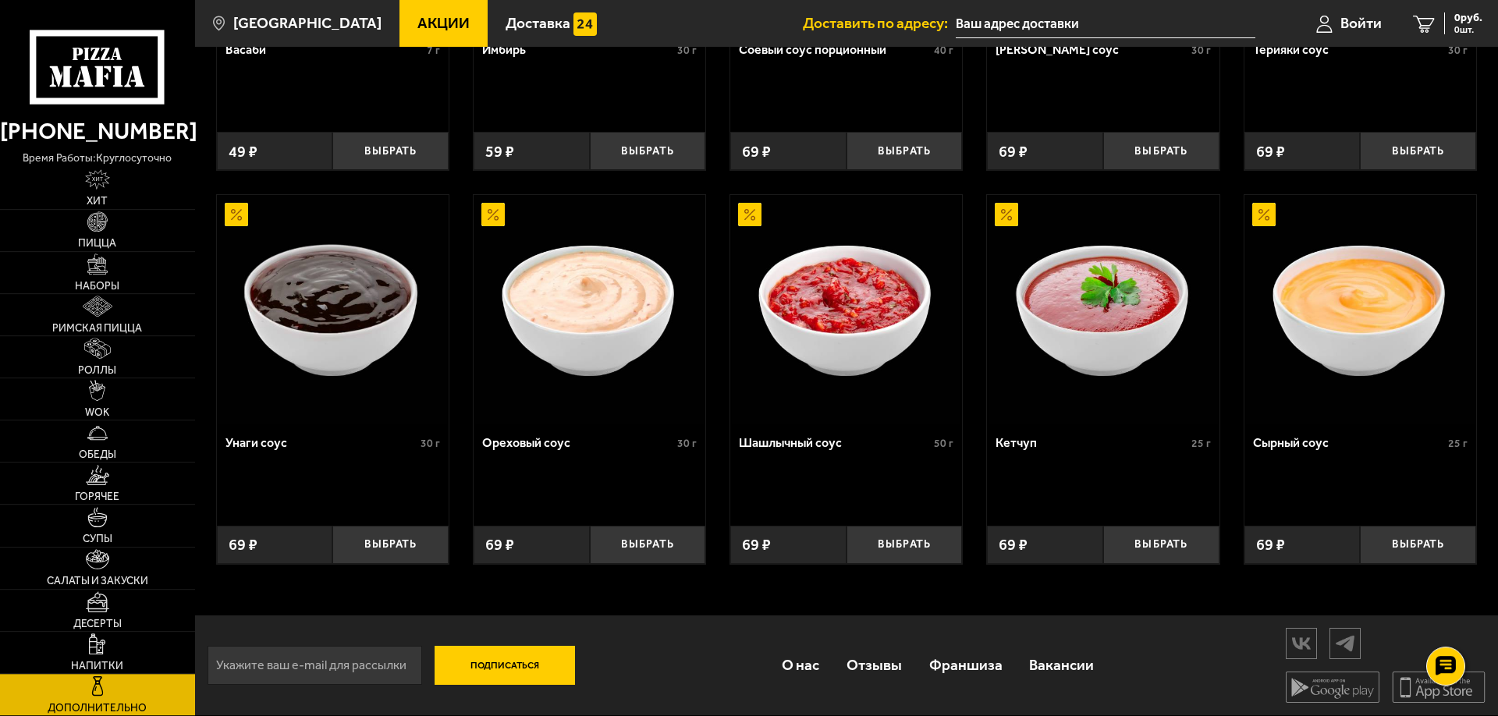
scroll to position [739, 0]
